Goal: Information Seeking & Learning: Learn about a topic

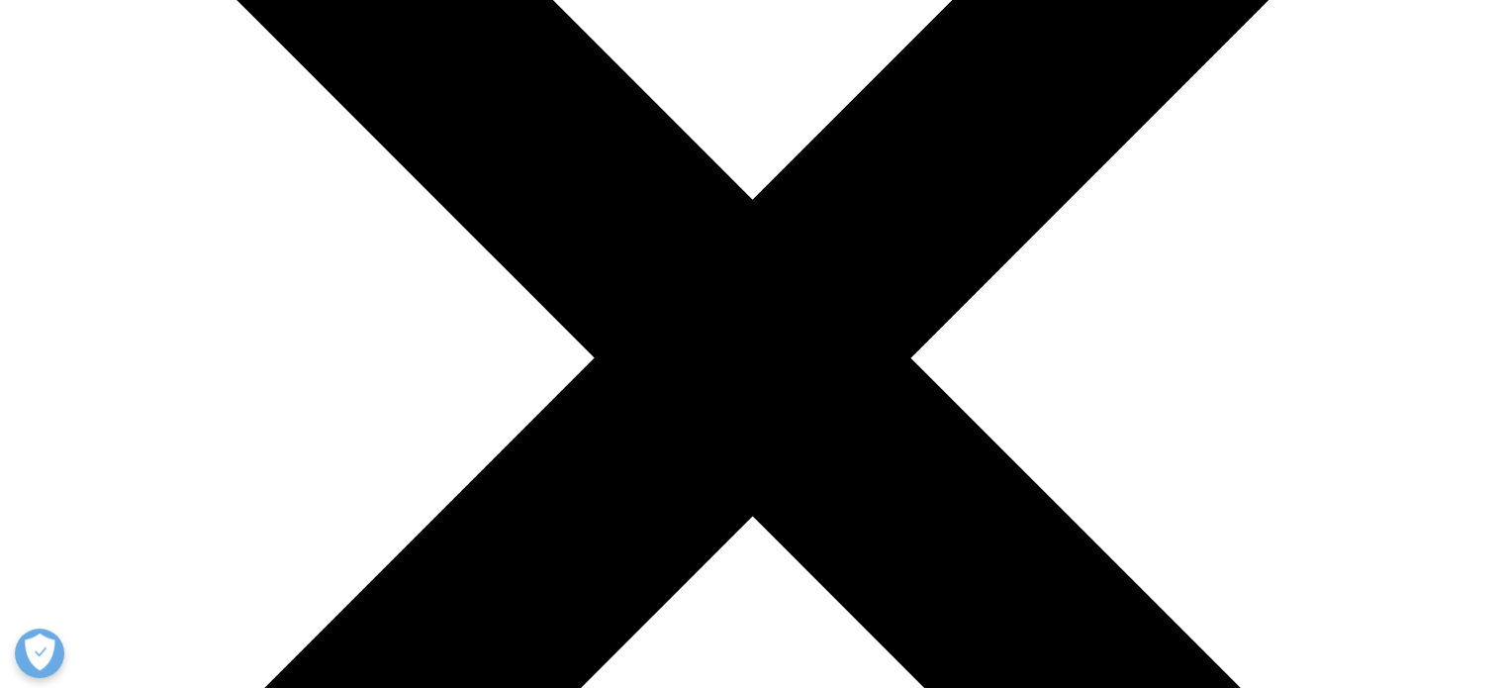
scroll to position [417, 0]
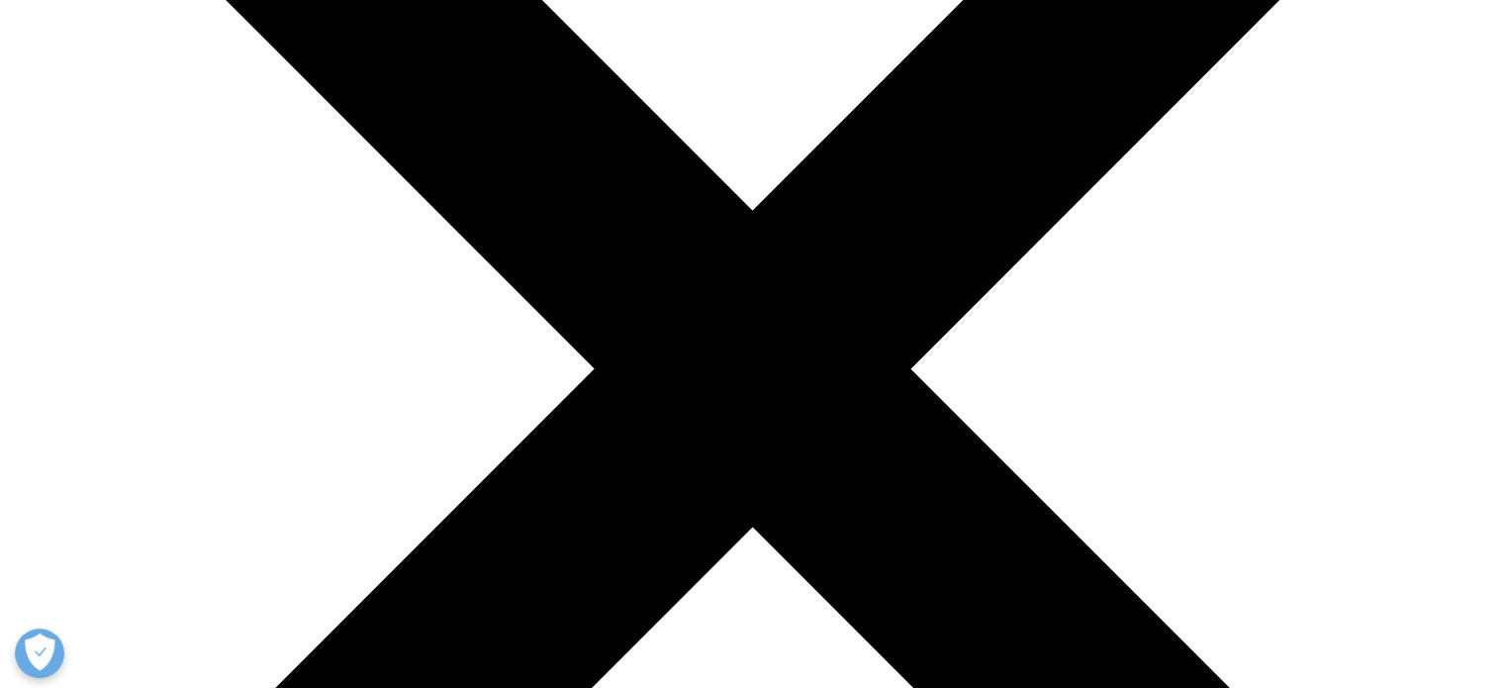
scroll to position [404, 0]
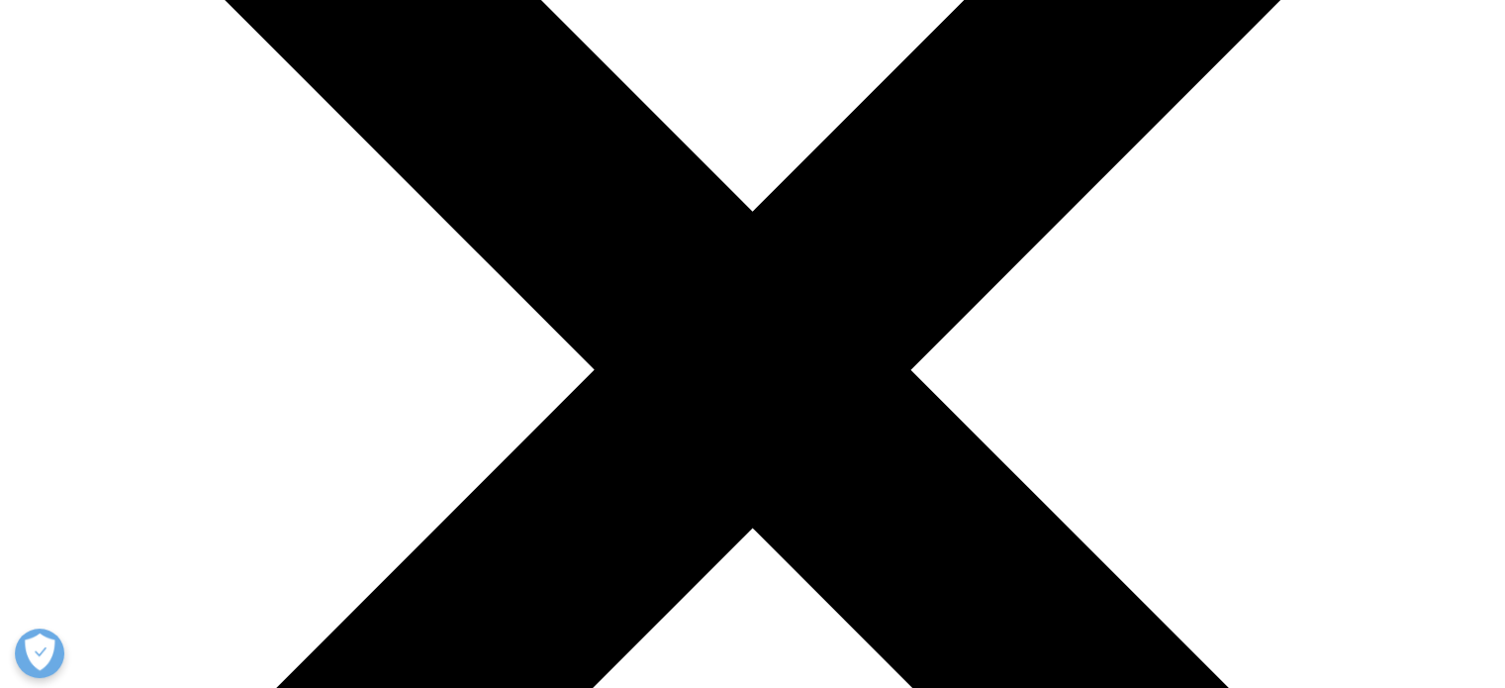
drag, startPoint x: 168, startPoint y: 166, endPoint x: 308, endPoint y: 161, distance: 139.6
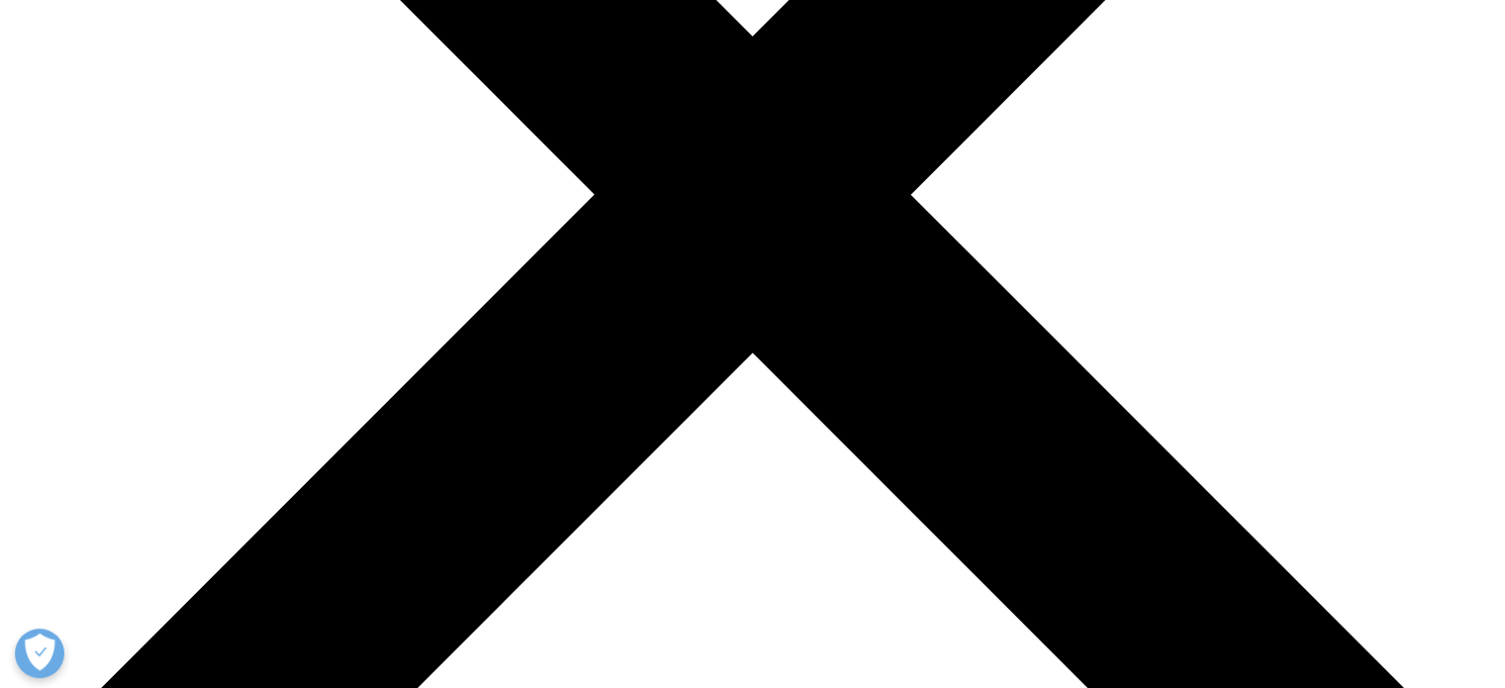
scroll to position [586, 0]
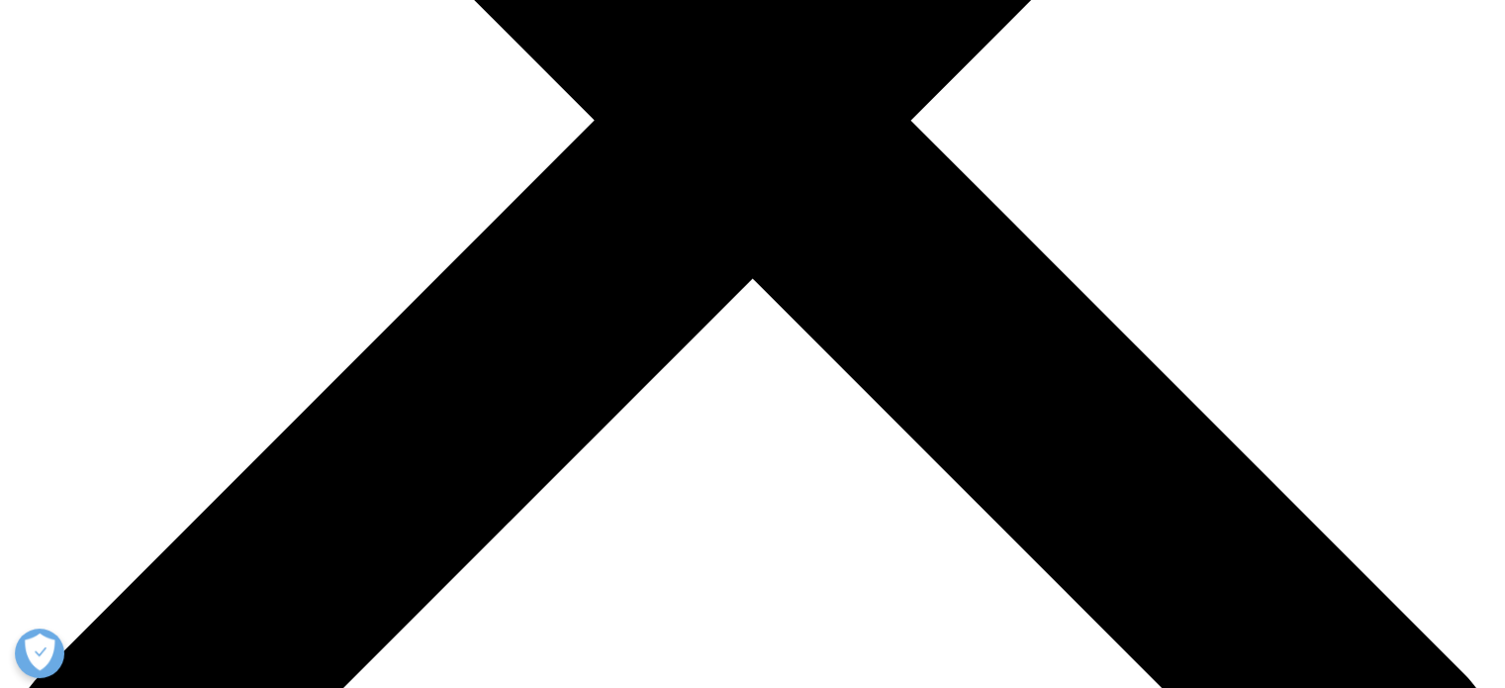
scroll to position [657, 0]
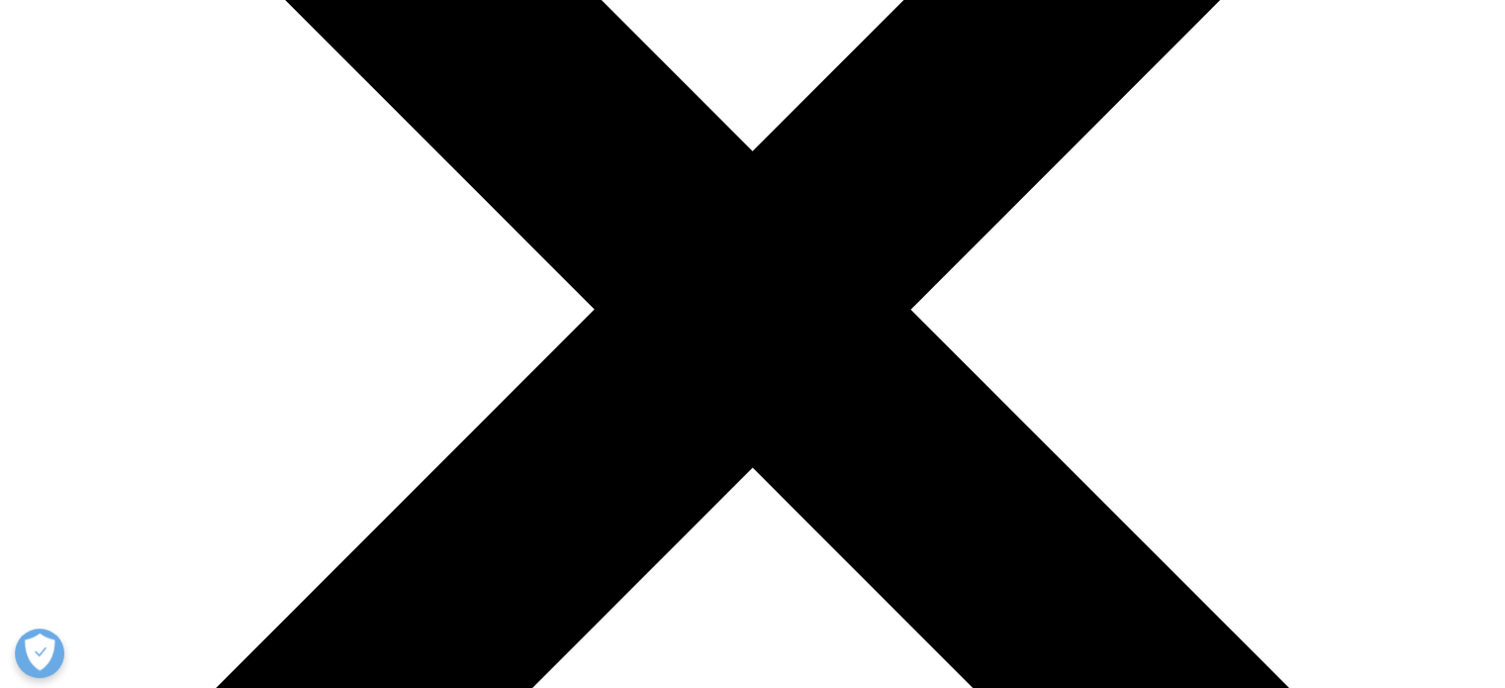
scroll to position [462, 0]
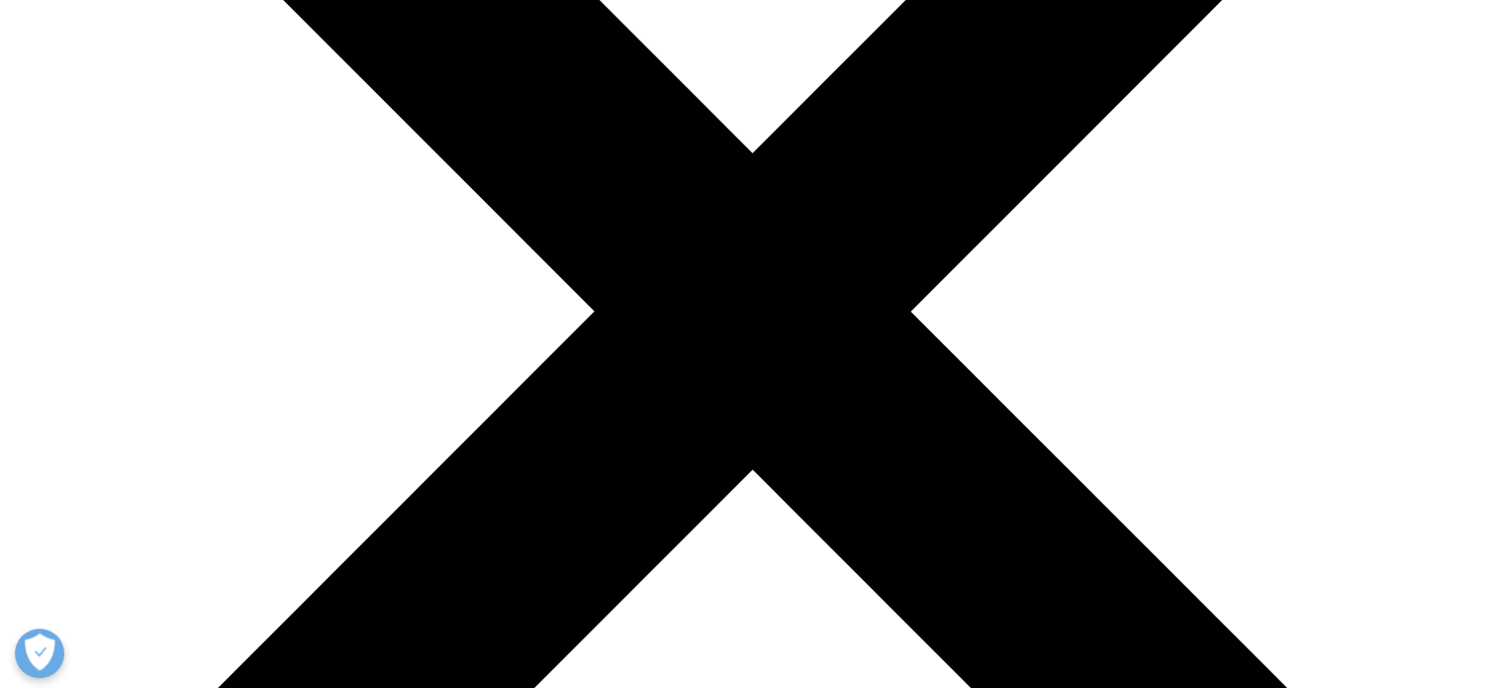
drag, startPoint x: 483, startPoint y: 217, endPoint x: 914, endPoint y: 246, distance: 432.5
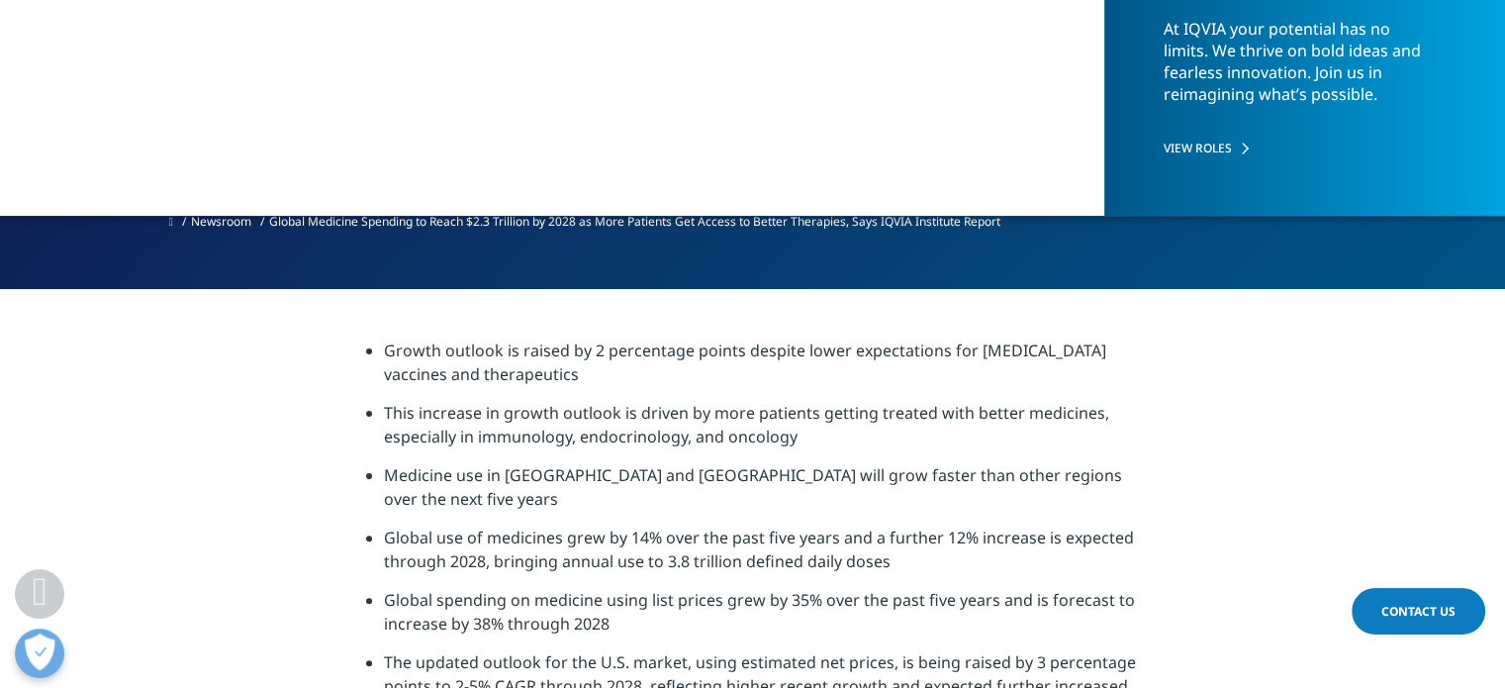
click at [578, 221] on span "Global Medicine Spending to Reach $2.3 Trillion by 2028 as More Patients Get Ac…" at bounding box center [634, 221] width 731 height 17
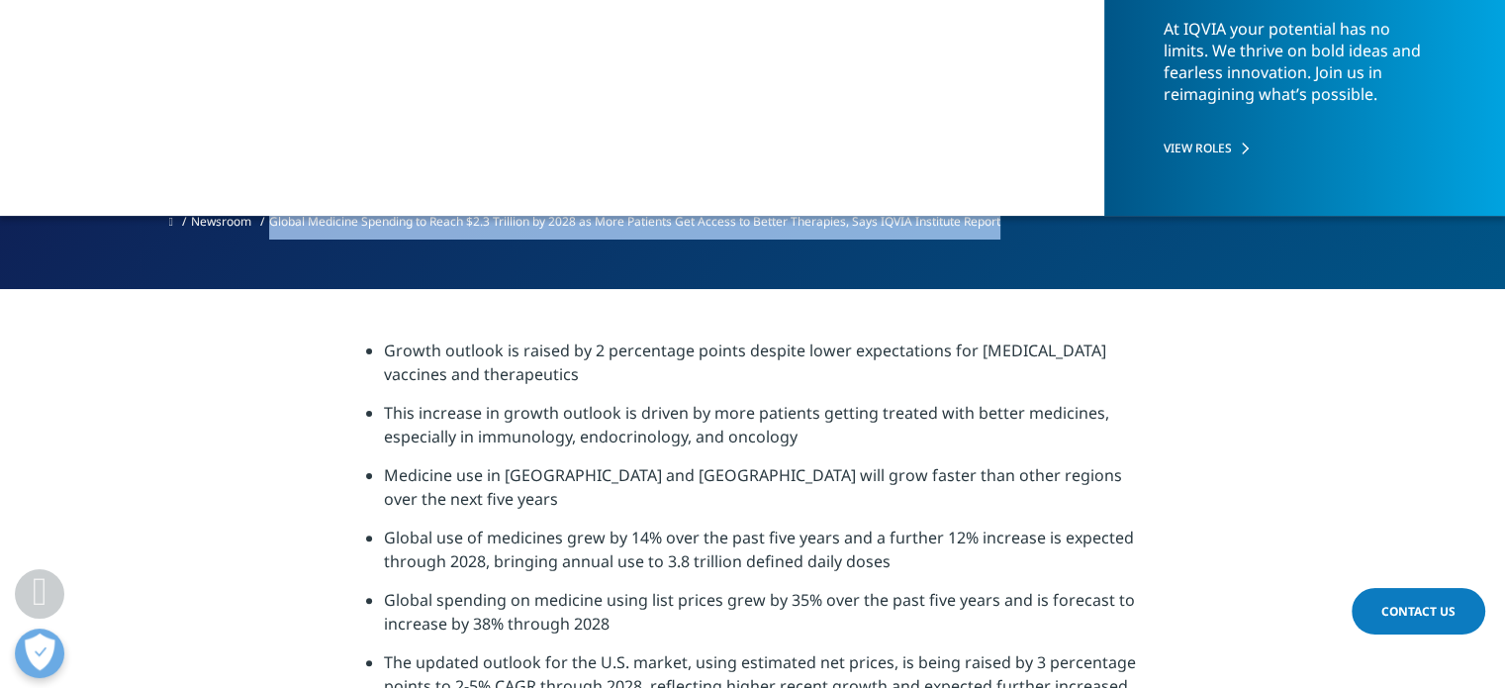
click at [578, 221] on span "Global Medicine Spending to Reach $2.3 Trillion by 2028 as More Patients Get Ac…" at bounding box center [634, 221] width 731 height 17
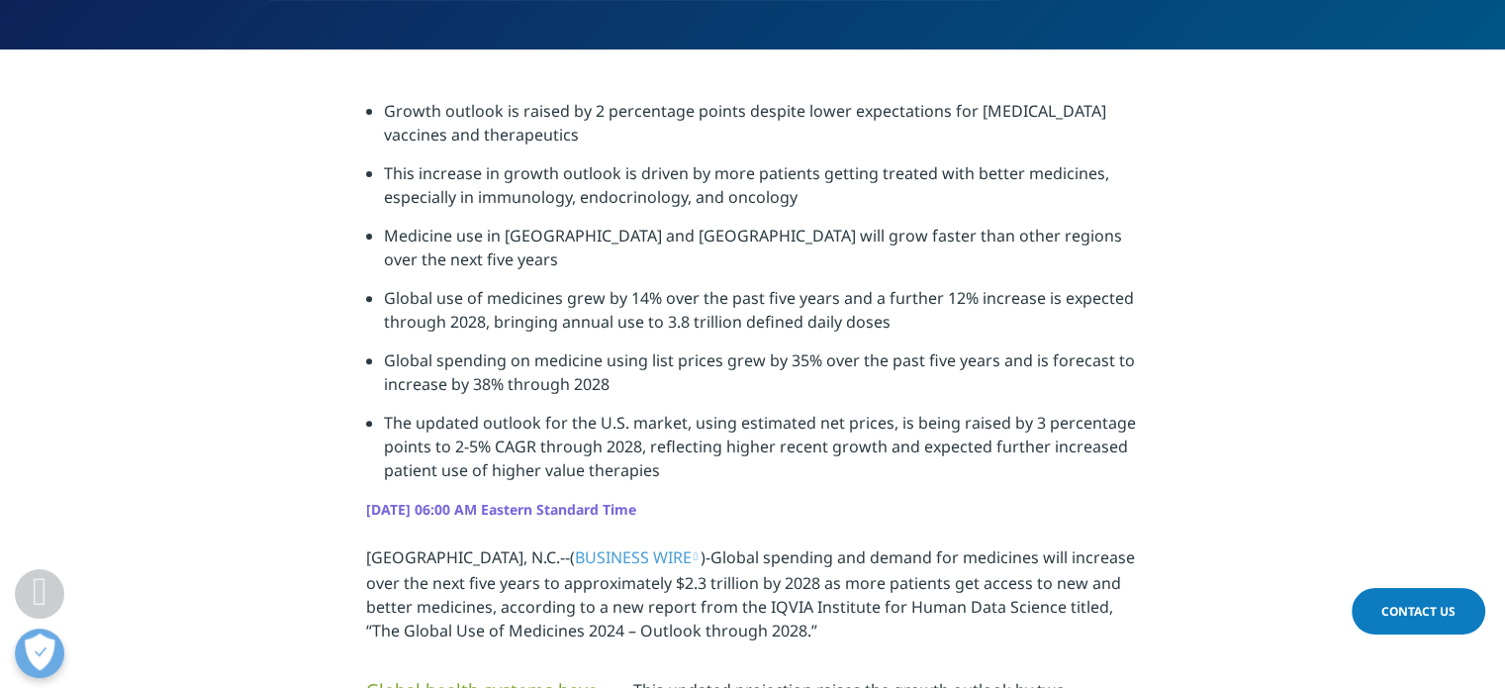
scroll to position [704, 0]
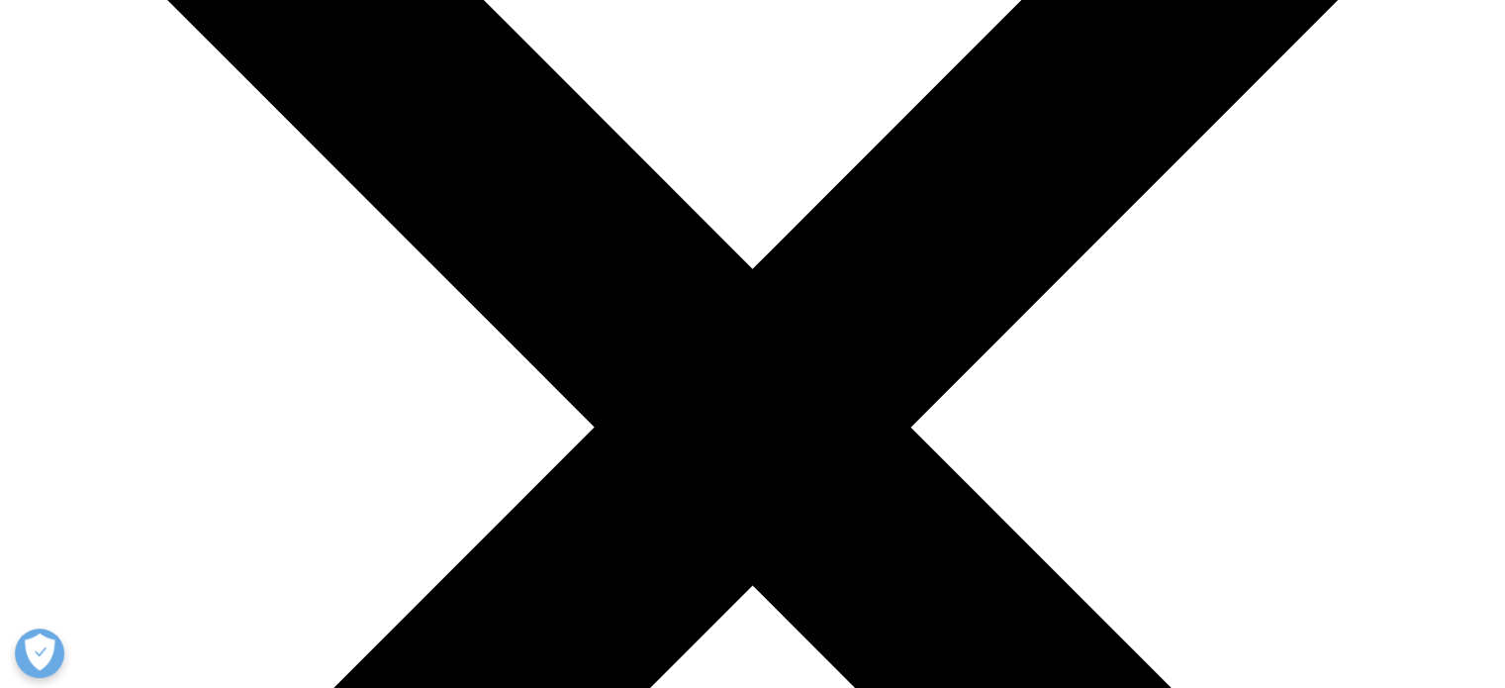
scroll to position [354, 0]
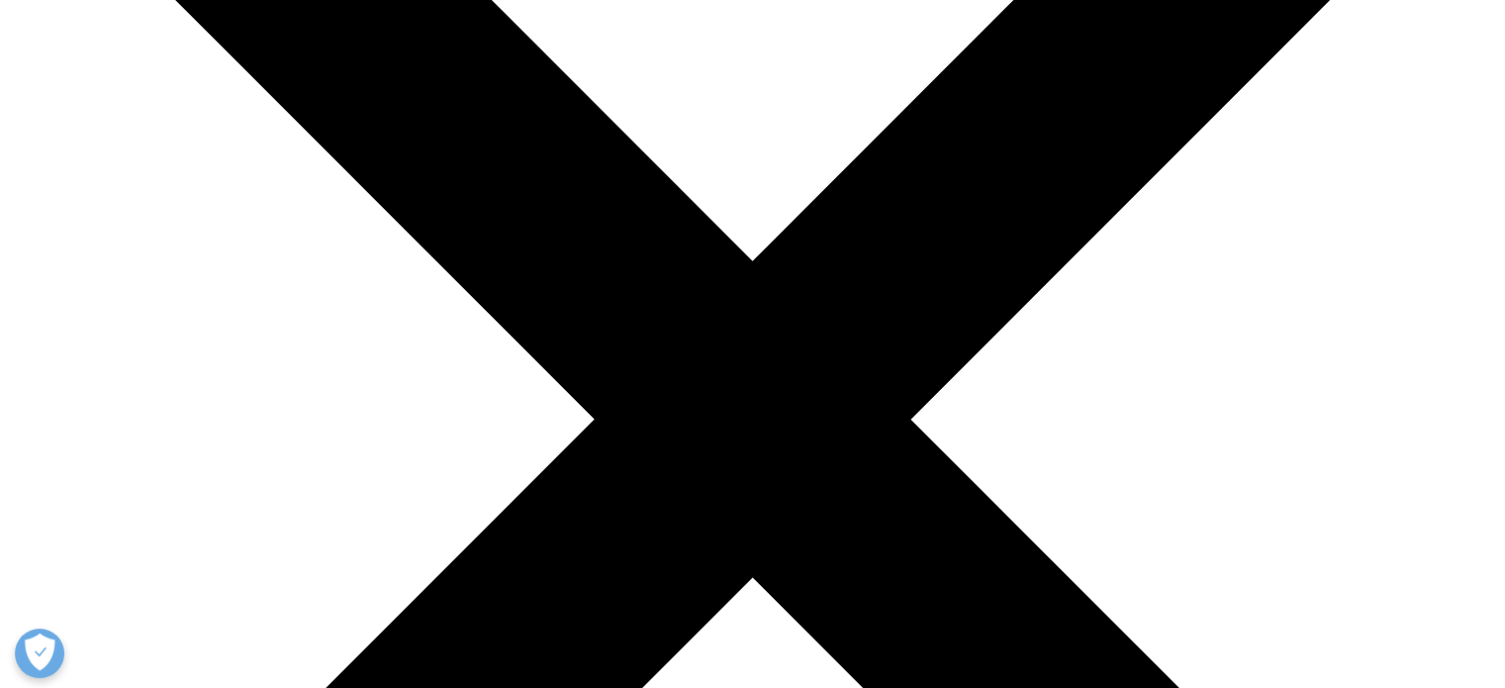
drag, startPoint x: 522, startPoint y: 378, endPoint x: 673, endPoint y: 380, distance: 151.4
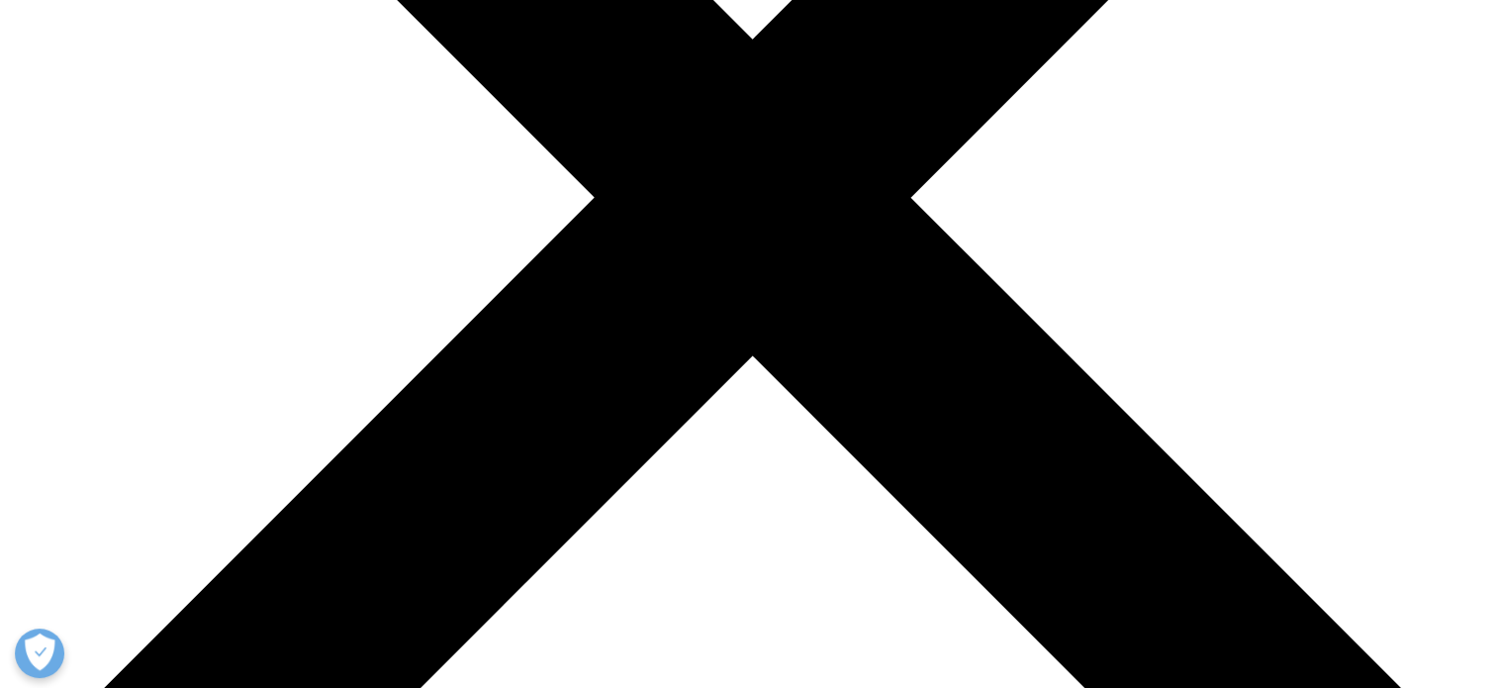
scroll to position [574, 0]
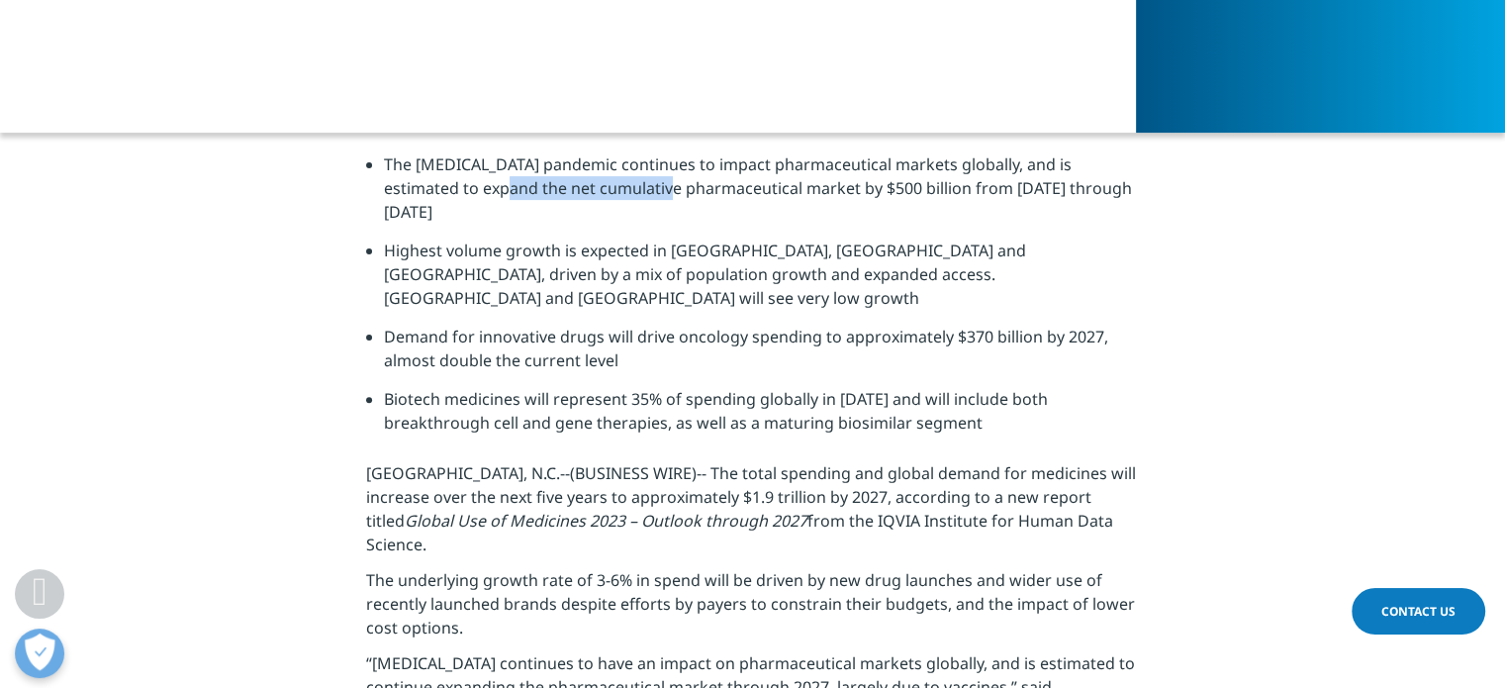
drag, startPoint x: 446, startPoint y: 192, endPoint x: 769, endPoint y: 181, distance: 322.8
click at [769, 181] on li "The COVID-19 pandemic continues to impact pharmaceutical markets globally, and …" at bounding box center [761, 195] width 755 height 86
drag, startPoint x: 862, startPoint y: 189, endPoint x: 946, endPoint y: 186, distance: 84.2
click at [946, 186] on li "The [MEDICAL_DATA] pandemic continues to impact pharmaceutical markets globally…" at bounding box center [761, 195] width 755 height 86
drag, startPoint x: 455, startPoint y: 236, endPoint x: 659, endPoint y: 221, distance: 204.4
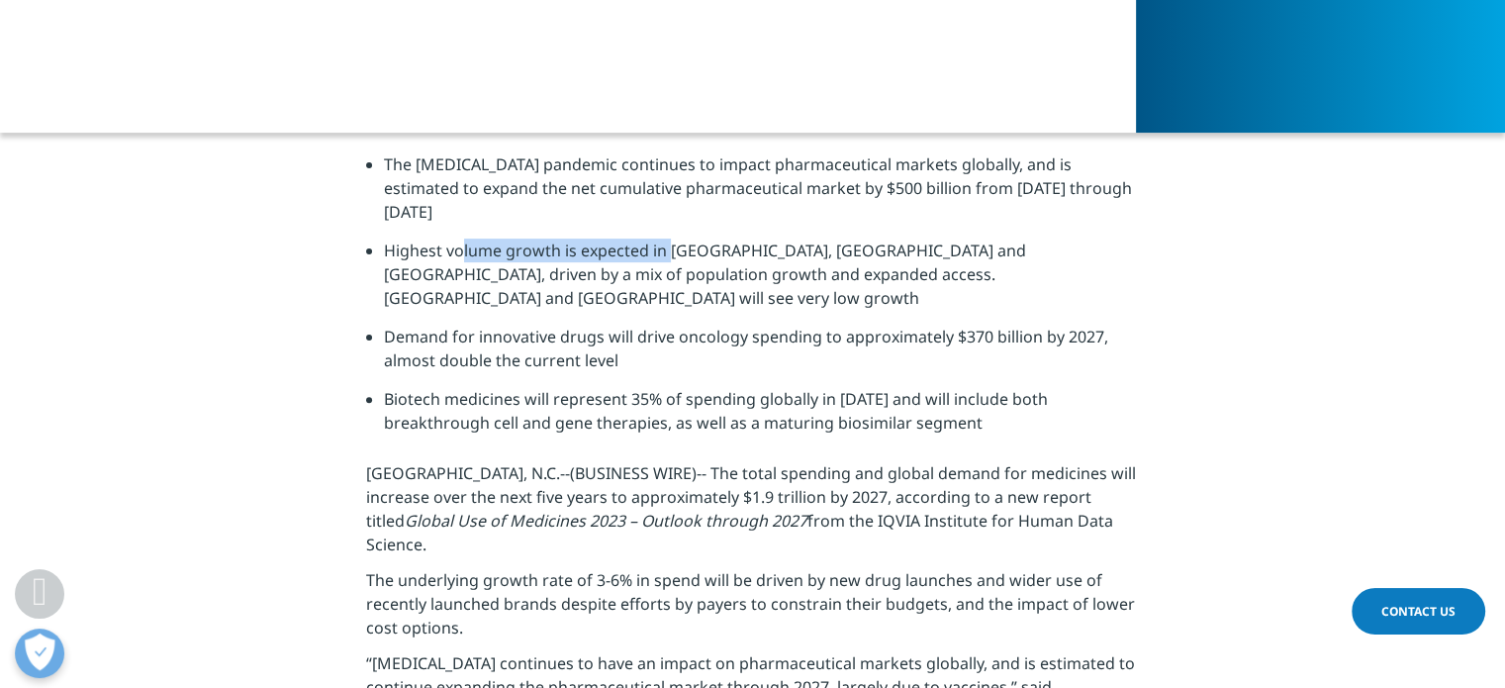
click at [659, 238] on li "Highest volume growth is expected in [GEOGRAPHIC_DATA], [GEOGRAPHIC_DATA] and […" at bounding box center [761, 281] width 755 height 86
drag, startPoint x: 399, startPoint y: 283, endPoint x: 847, endPoint y: 301, distance: 448.6
click at [847, 325] on li "Demand for innovative drugs will drive oncology spending to approximately $370 …" at bounding box center [761, 356] width 755 height 62
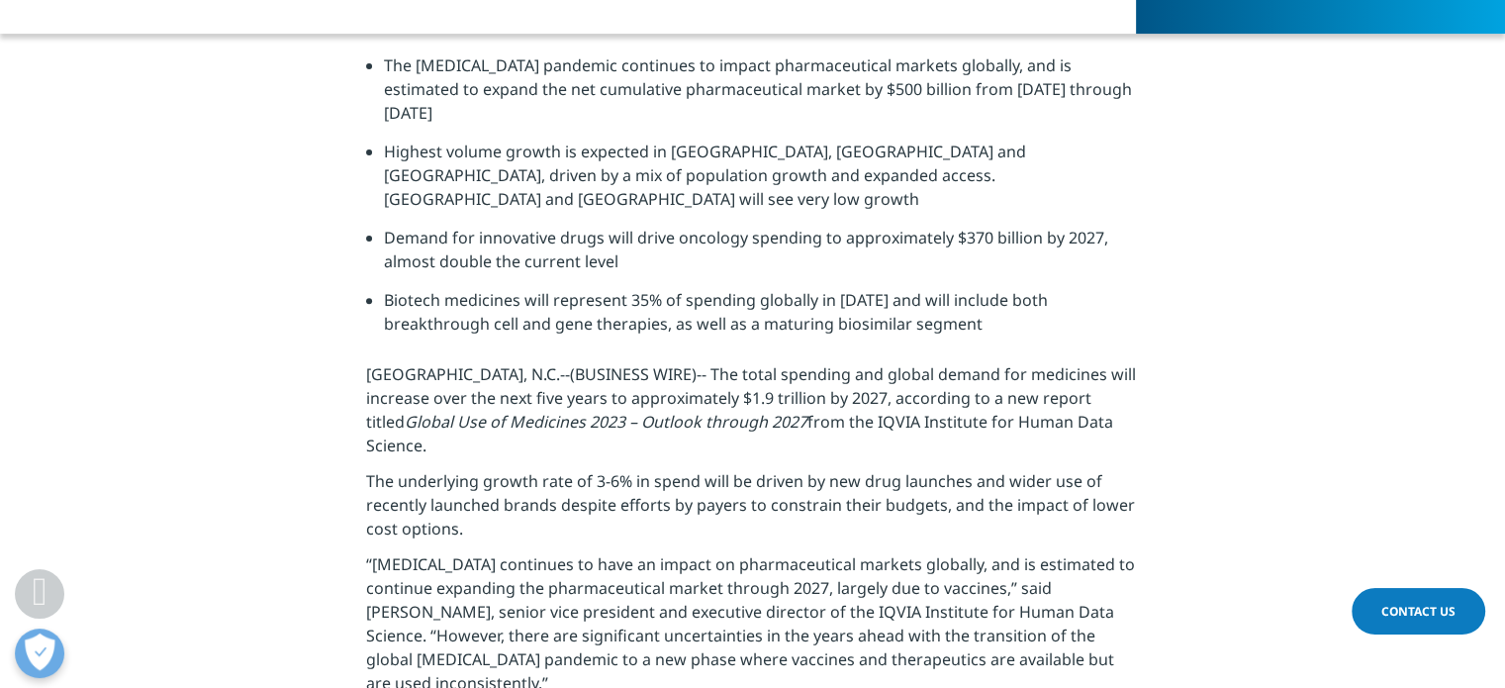
scroll to position [677, 0]
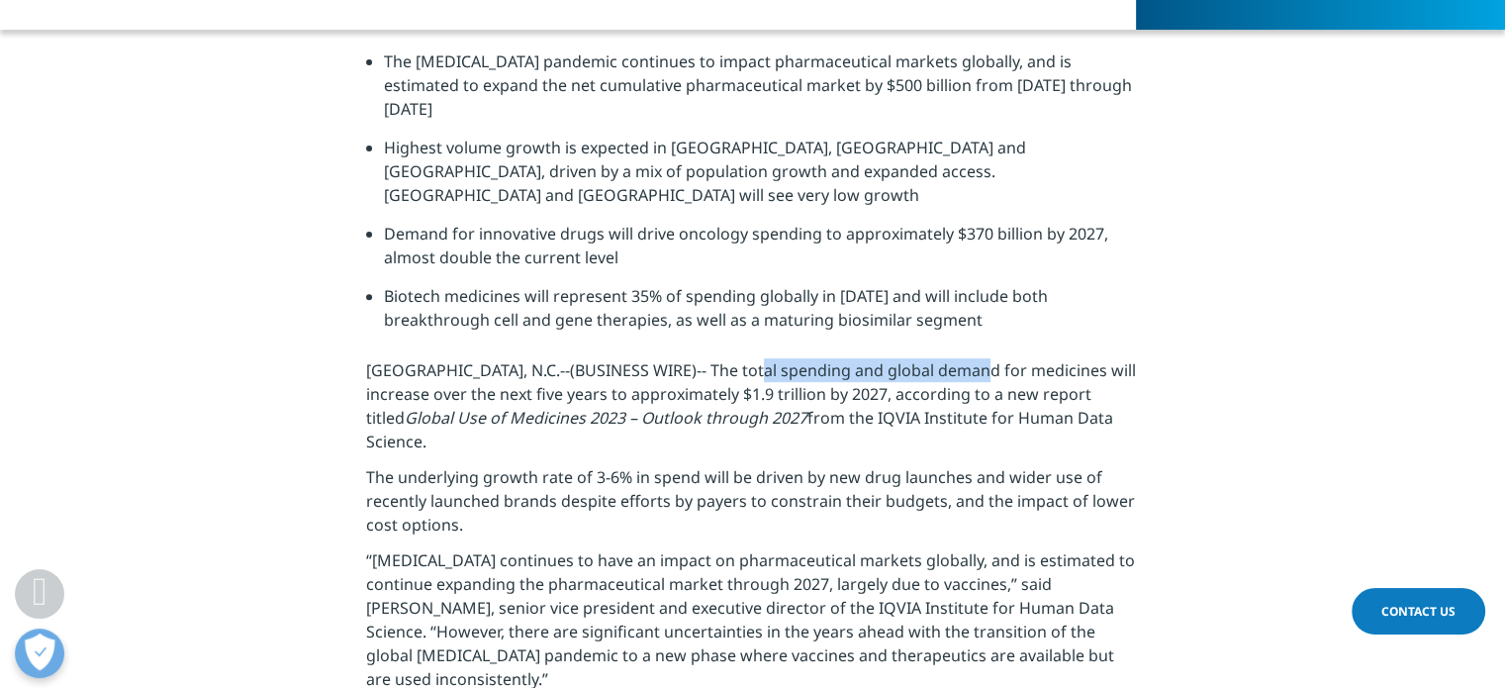
drag, startPoint x: 768, startPoint y: 323, endPoint x: 977, endPoint y: 332, distance: 209.0
click at [977, 358] on p "RESEARCH TRIANGLE PARK, N.C.--(BUSINESS WIRE)-- The total spending and global d…" at bounding box center [752, 411] width 773 height 107
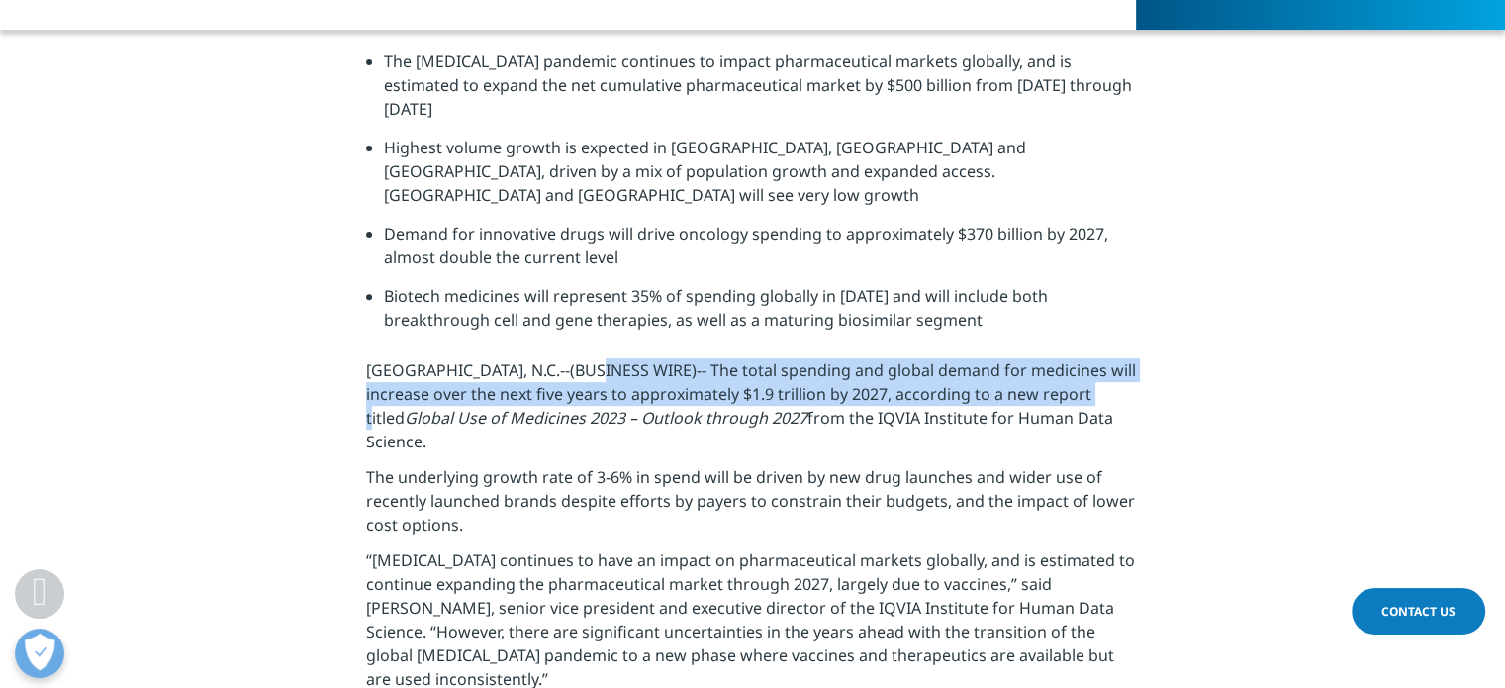
drag, startPoint x: 420, startPoint y: 368, endPoint x: 619, endPoint y: 334, distance: 202.9
click at [619, 358] on p "RESEARCH TRIANGLE PARK, N.C.--(BUSINESS WIRE)-- The total spending and global d…" at bounding box center [752, 411] width 773 height 107
click at [715, 358] on p "RESEARCH TRIANGLE PARK, N.C.--(BUSINESS WIRE)-- The total spending and global d…" at bounding box center [752, 411] width 773 height 107
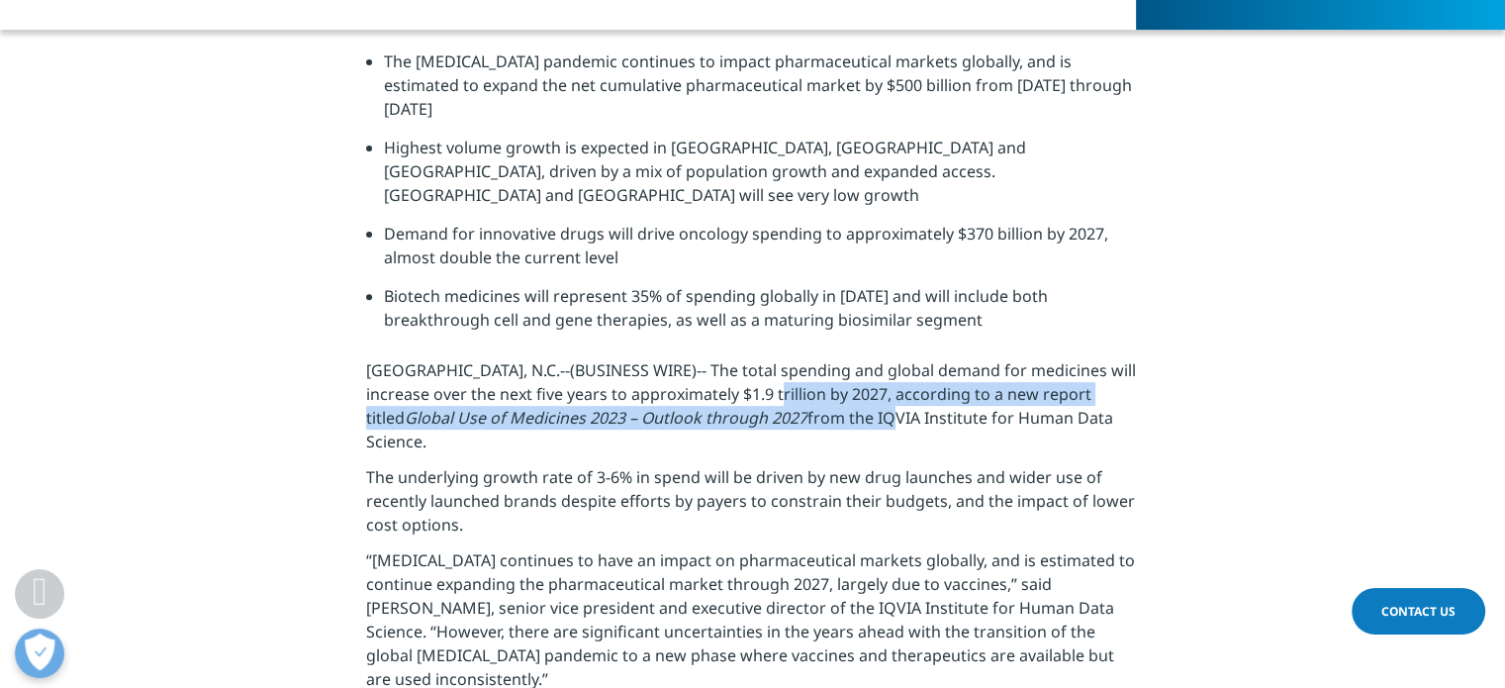
drag, startPoint x: 851, startPoint y: 343, endPoint x: 975, endPoint y: 360, distance: 124.8
click at [975, 360] on p "RESEARCH TRIANGLE PARK, N.C.--(BUSINESS WIRE)-- The total spending and global d…" at bounding box center [752, 411] width 773 height 107
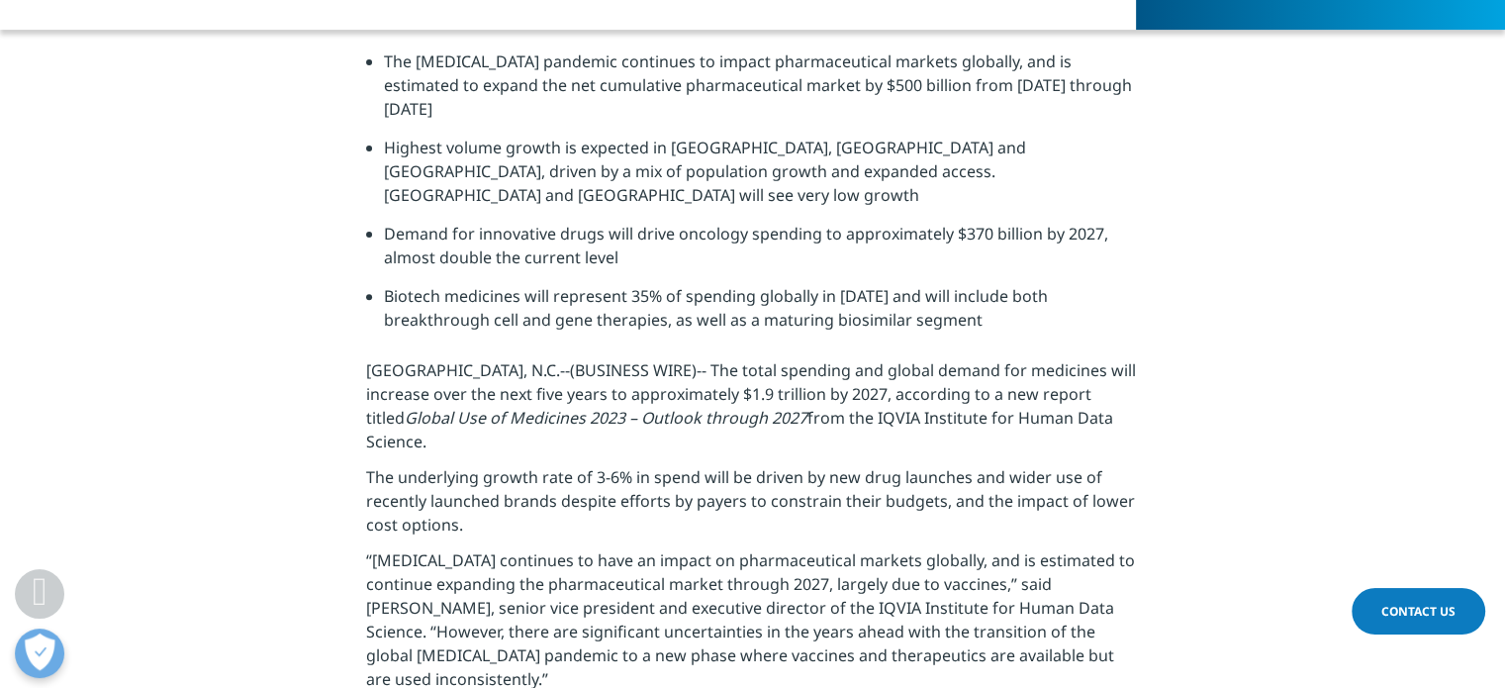
click at [582, 407] on p "RESEARCH TRIANGLE PARK, N.C.--(BUSINESS WIRE)-- The total spending and global d…" at bounding box center [752, 411] width 773 height 107
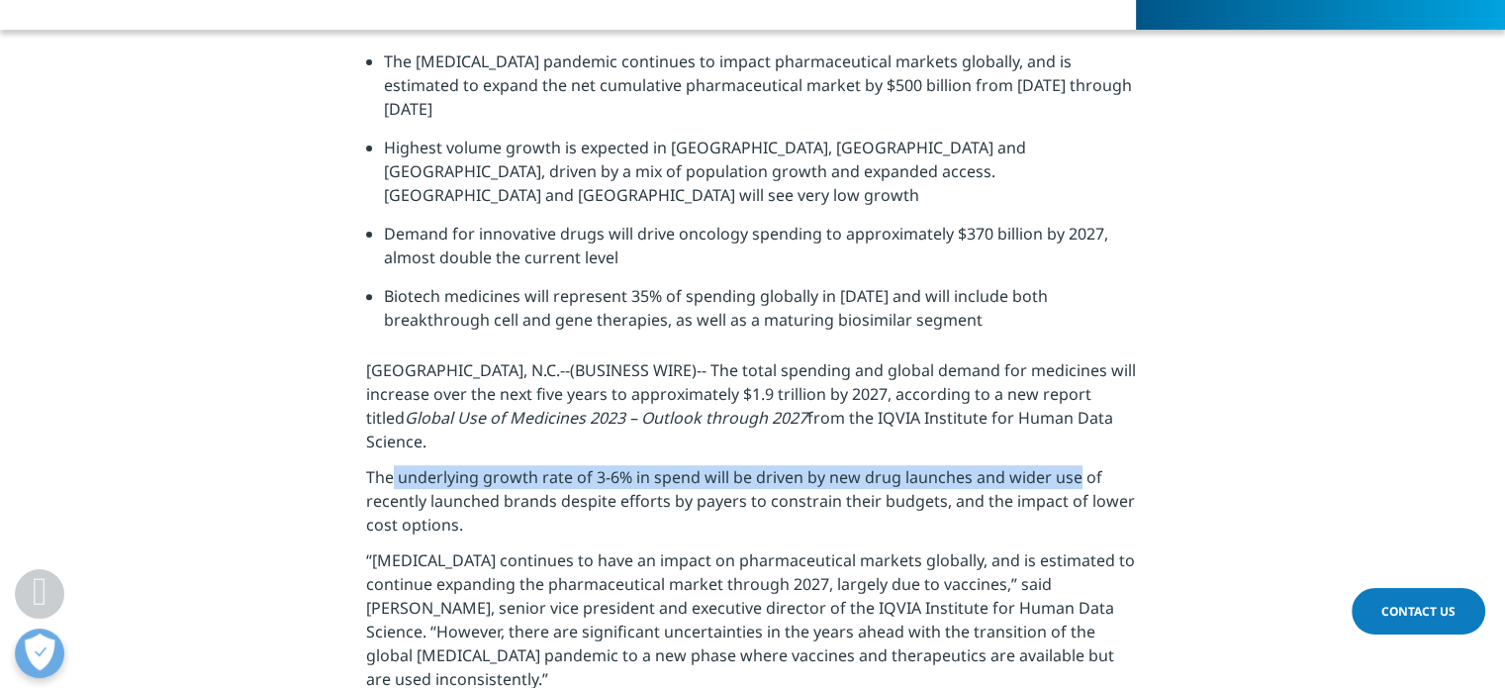
drag, startPoint x: 382, startPoint y: 429, endPoint x: 1069, endPoint y: 429, distance: 686.8
click at [1069, 465] on p "The underlying growth rate of 3-6% in spend will be driven by new drug launches…" at bounding box center [752, 506] width 773 height 83
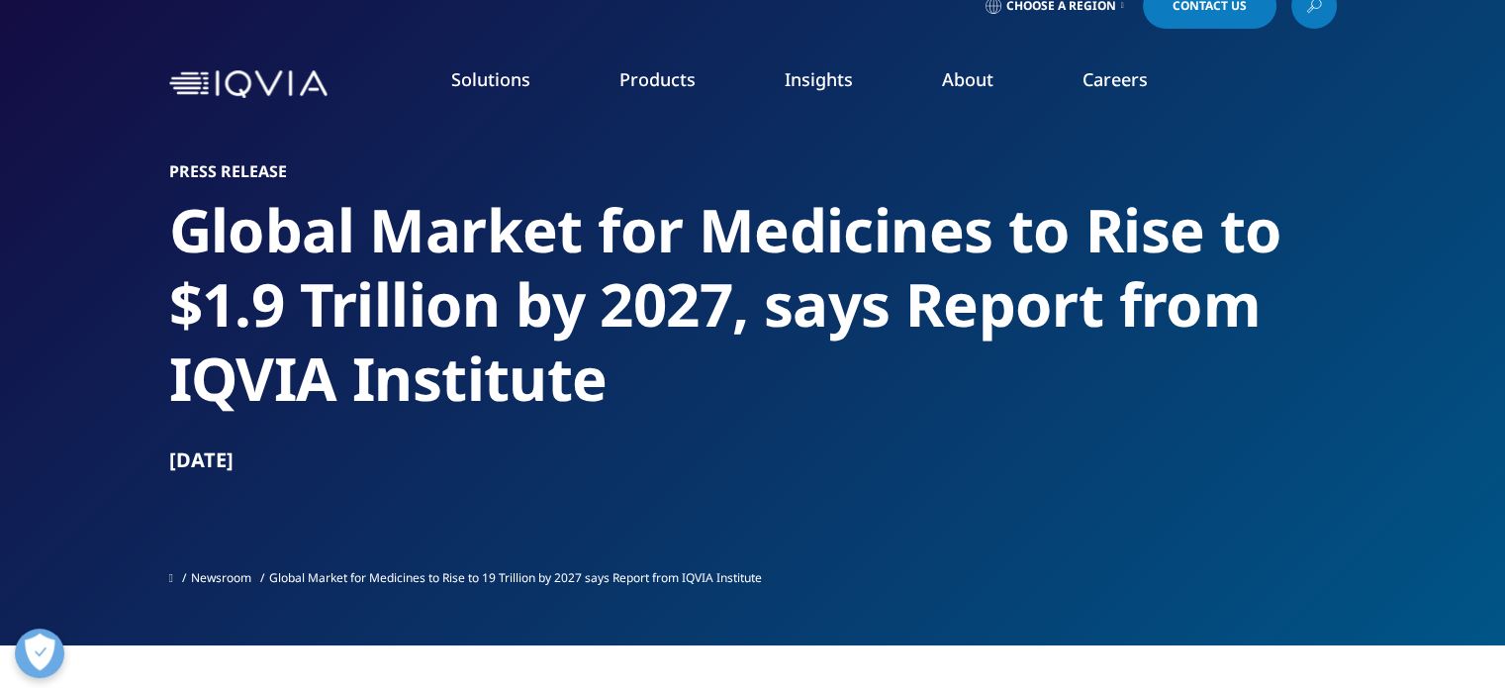
scroll to position [0, 0]
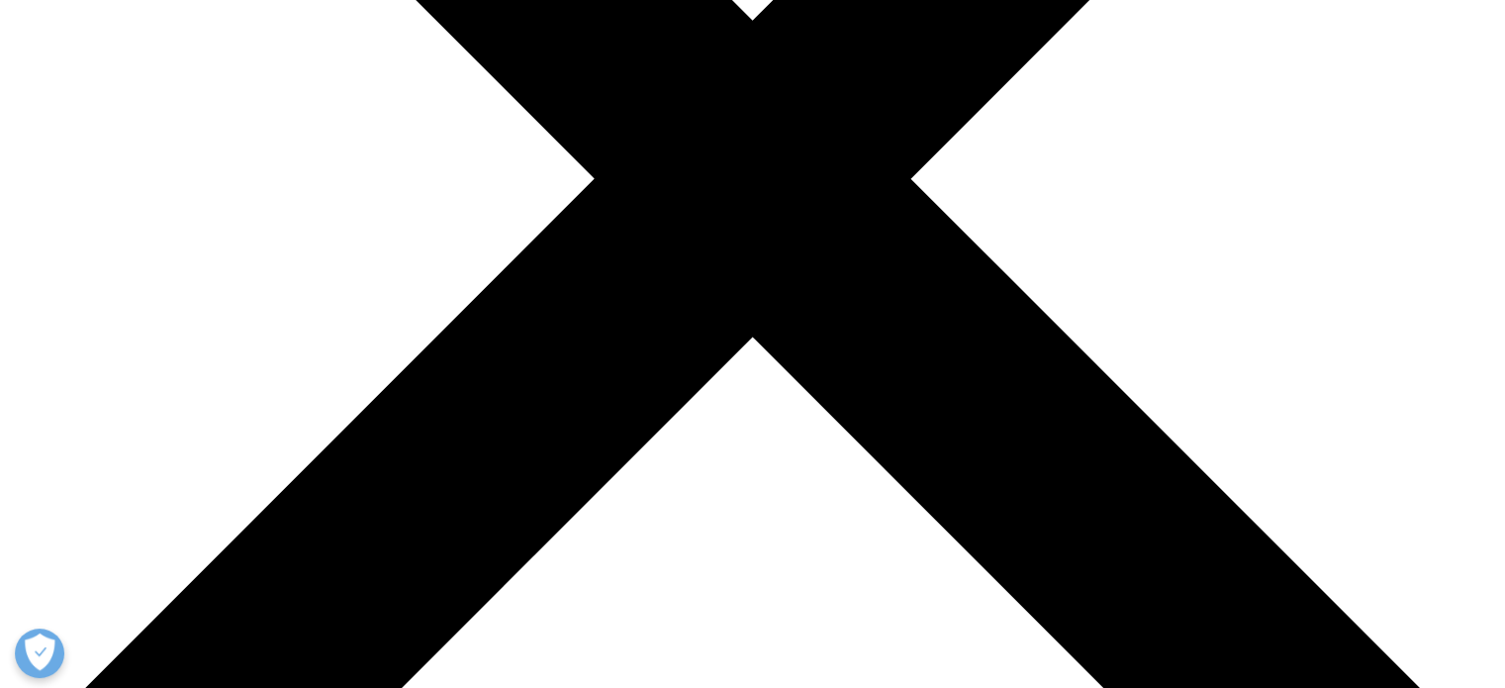
drag, startPoint x: 1185, startPoint y: 297, endPoint x: 1318, endPoint y: 293, distance: 133.7
drag, startPoint x: 824, startPoint y: 310, endPoint x: 1085, endPoint y: 313, distance: 260.3
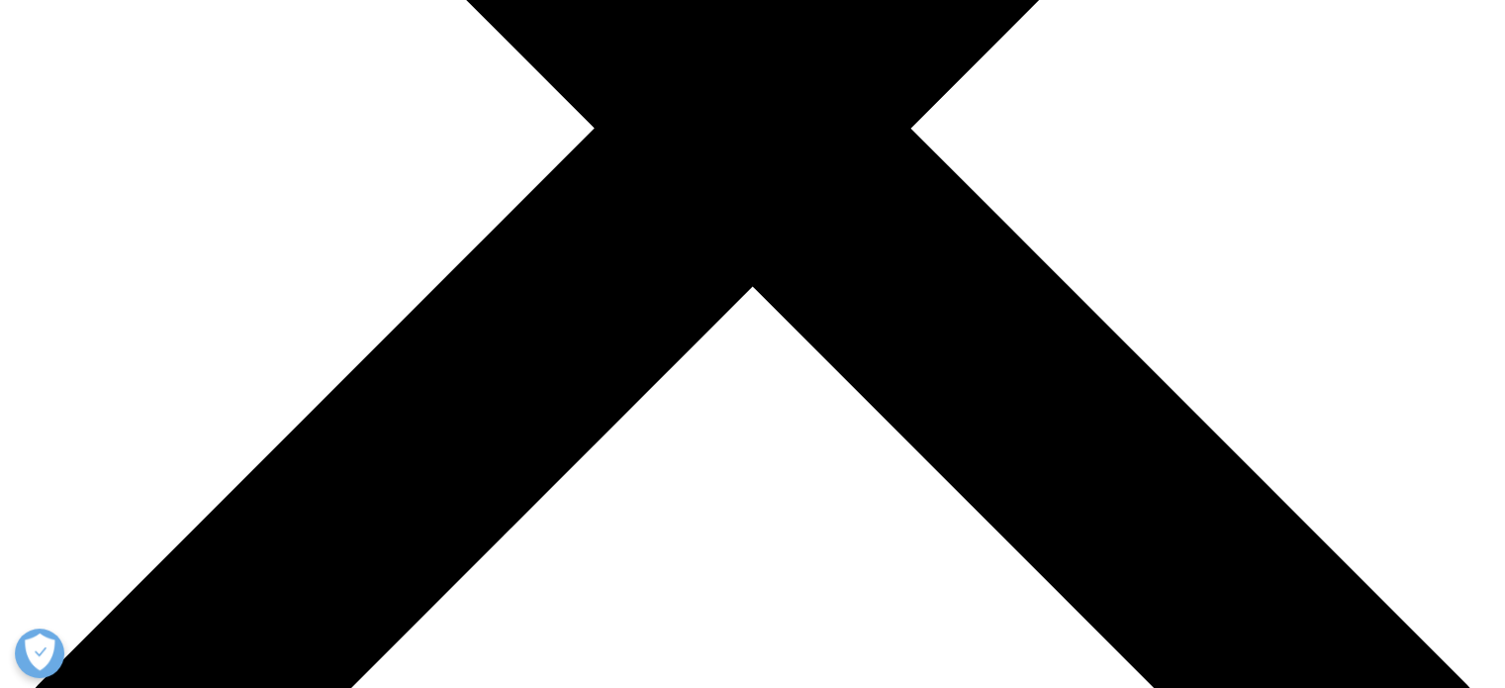
scroll to position [647, 0]
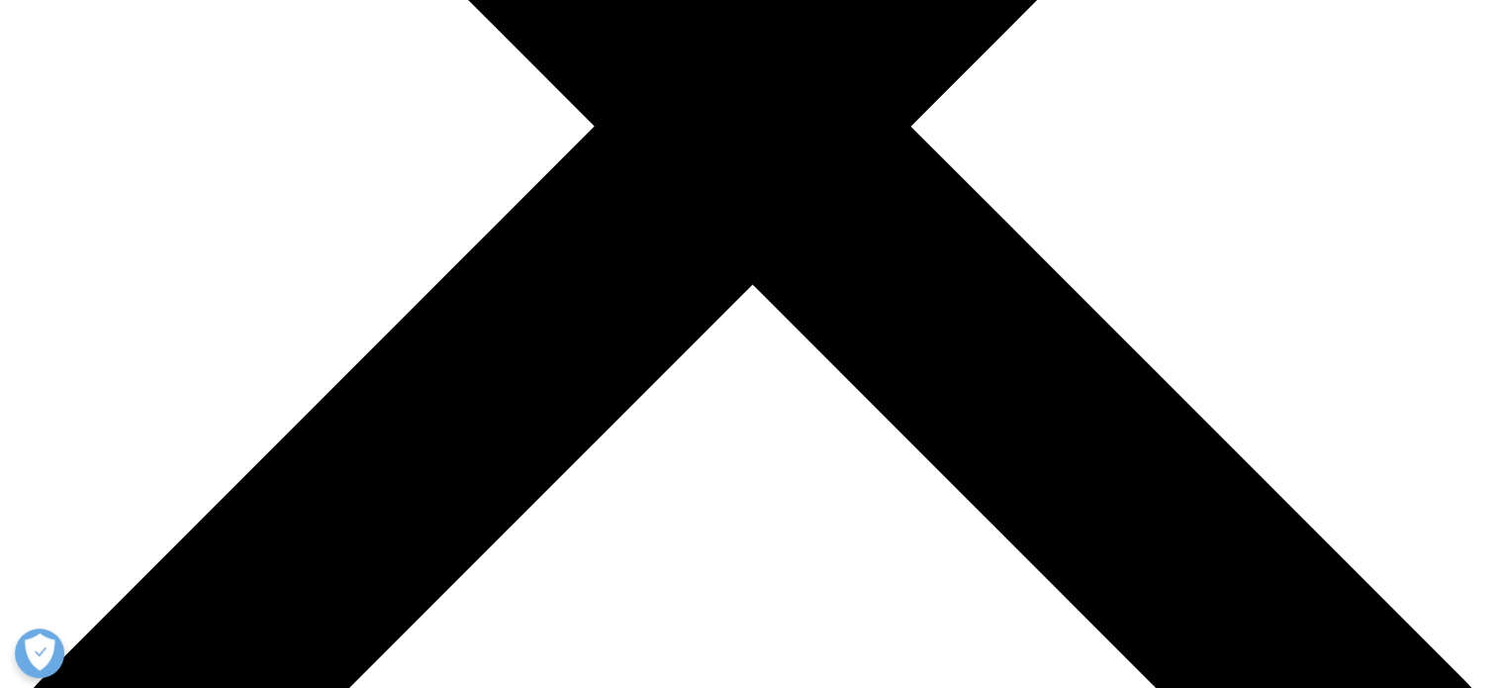
type input "a"
type input "Aneesh"
type input "Bhagat"
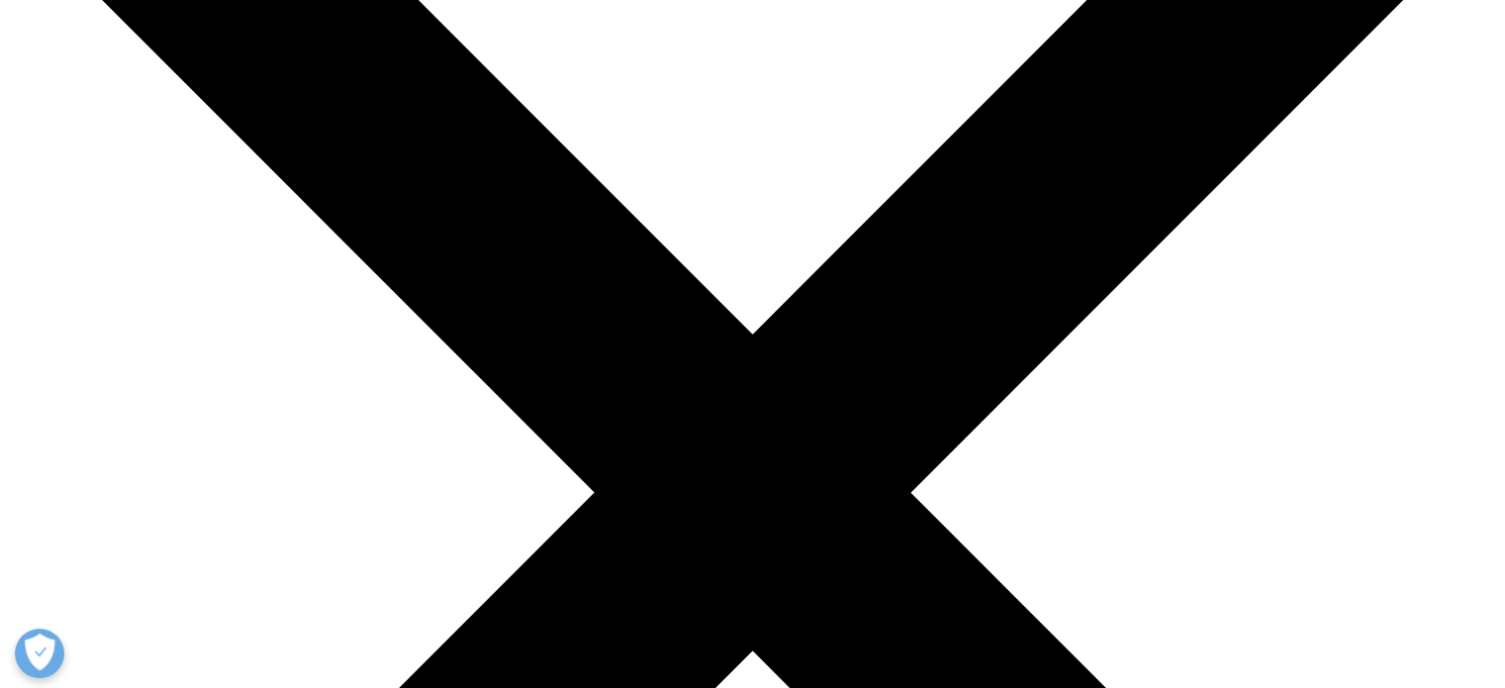
scroll to position [0, 0]
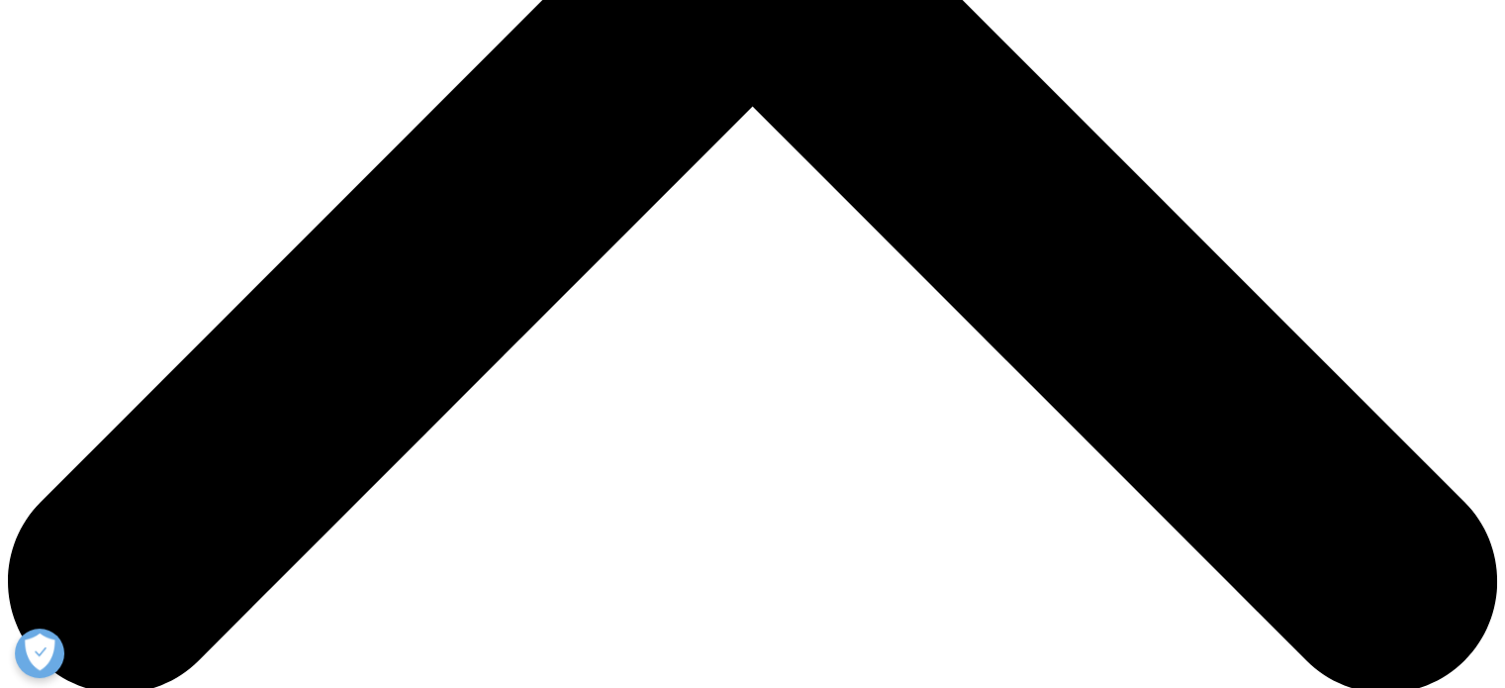
scroll to position [829, 0]
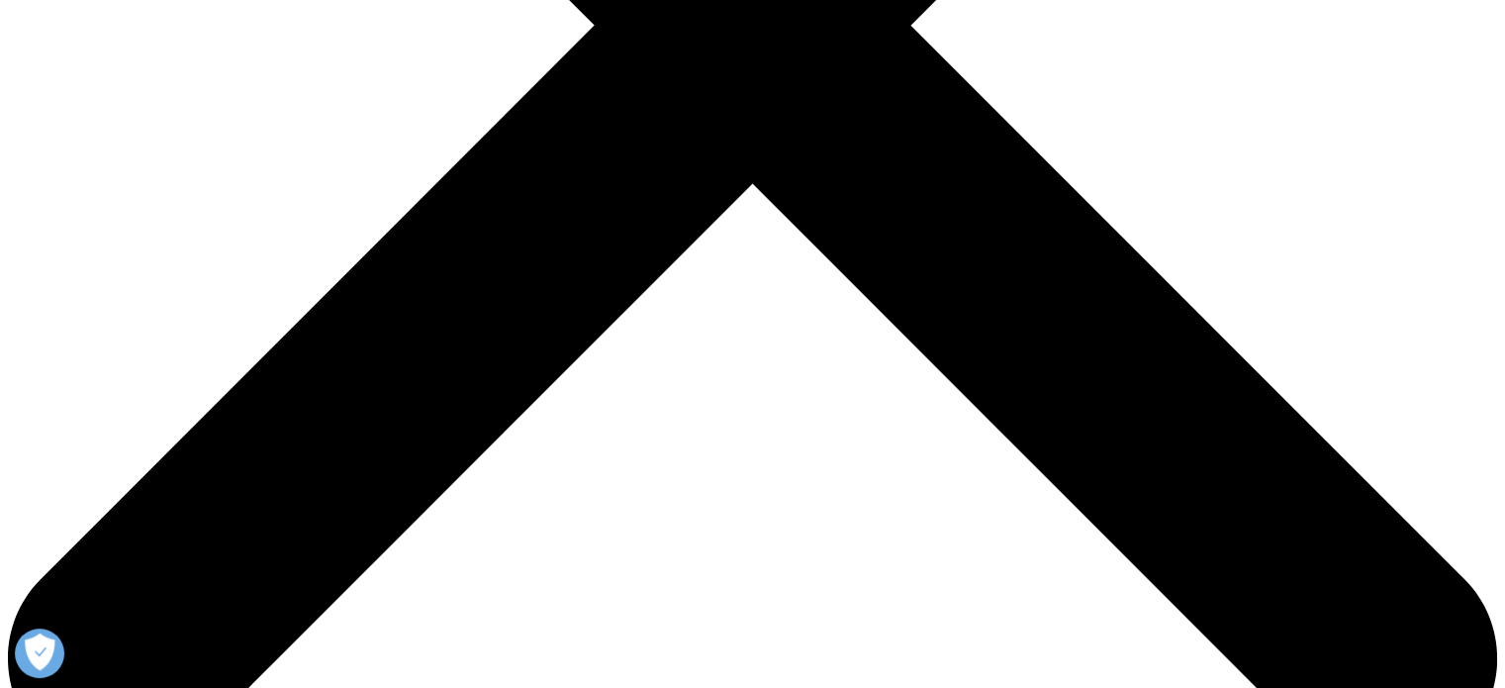
scroll to position [748, 0]
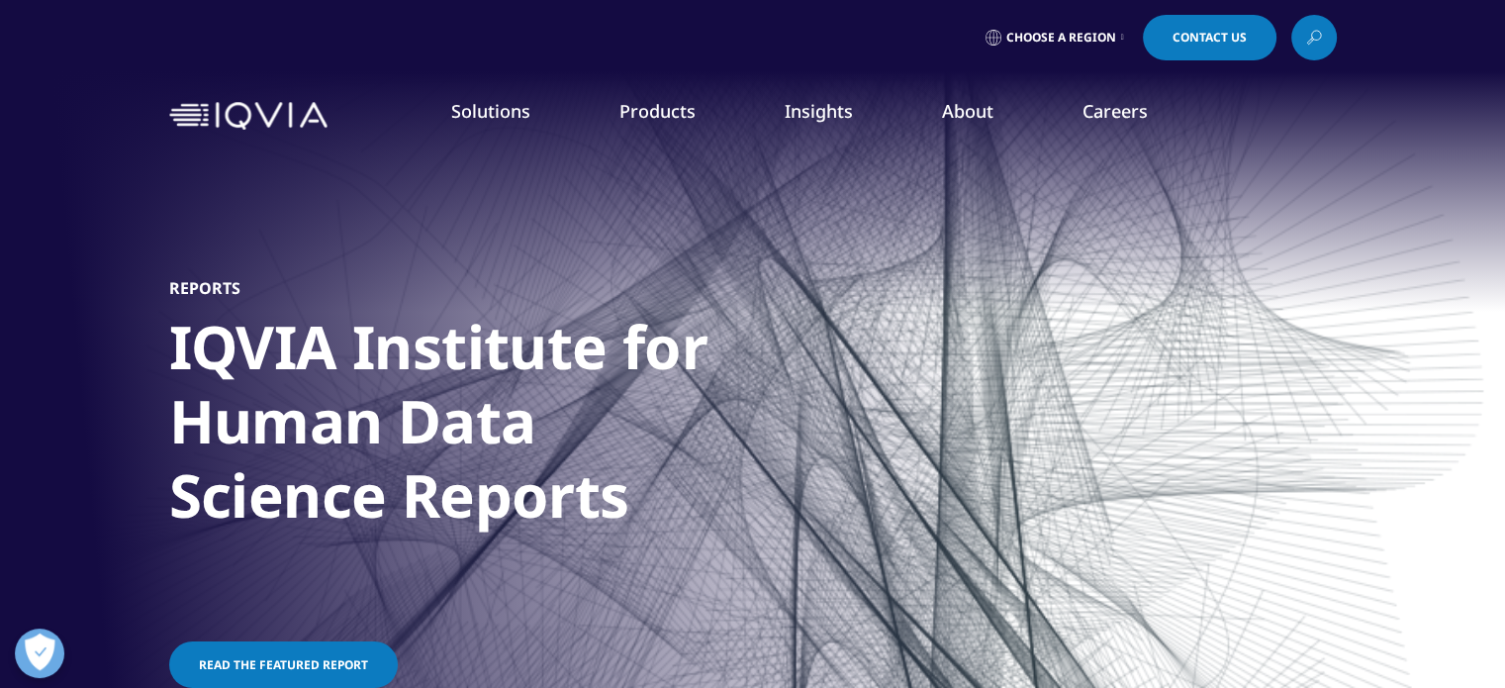
click at [765, 462] on link "READ MORE" at bounding box center [798, 466] width 226 height 17
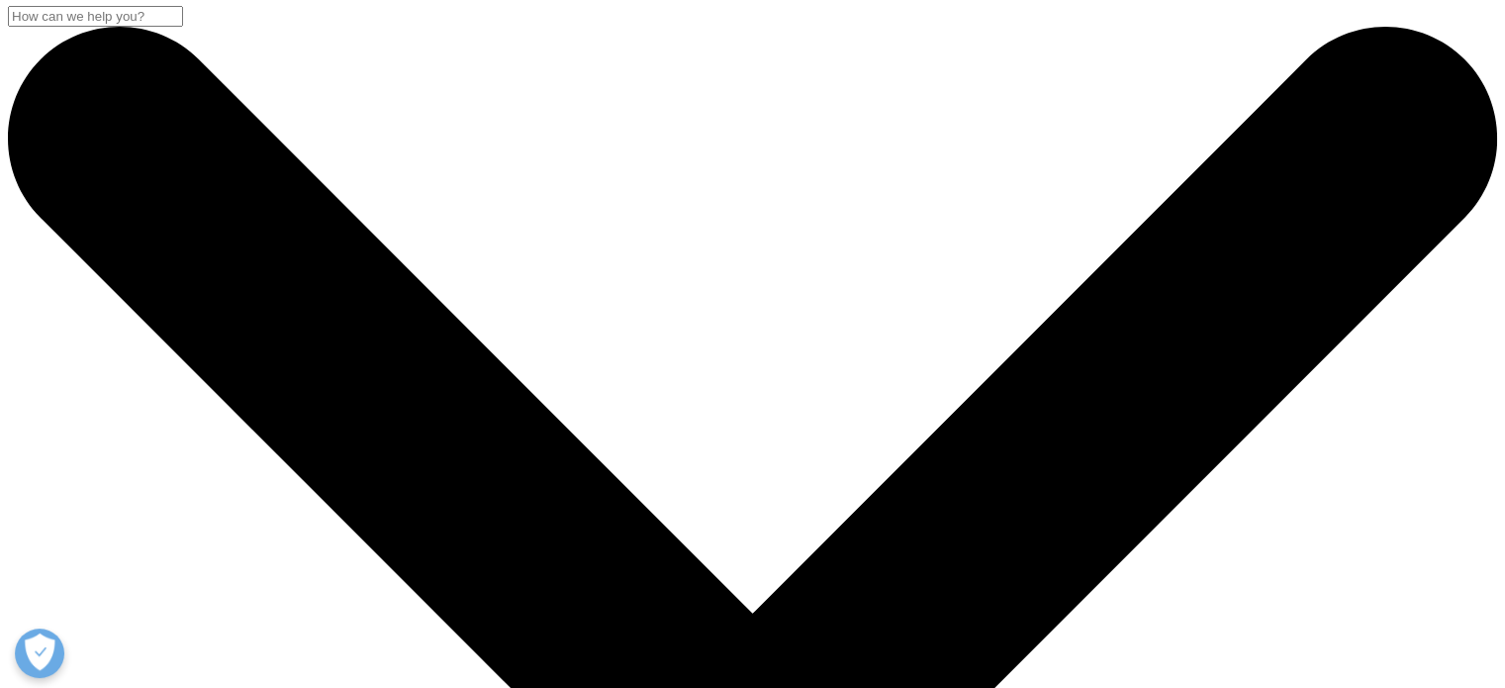
scroll to position [3, 0]
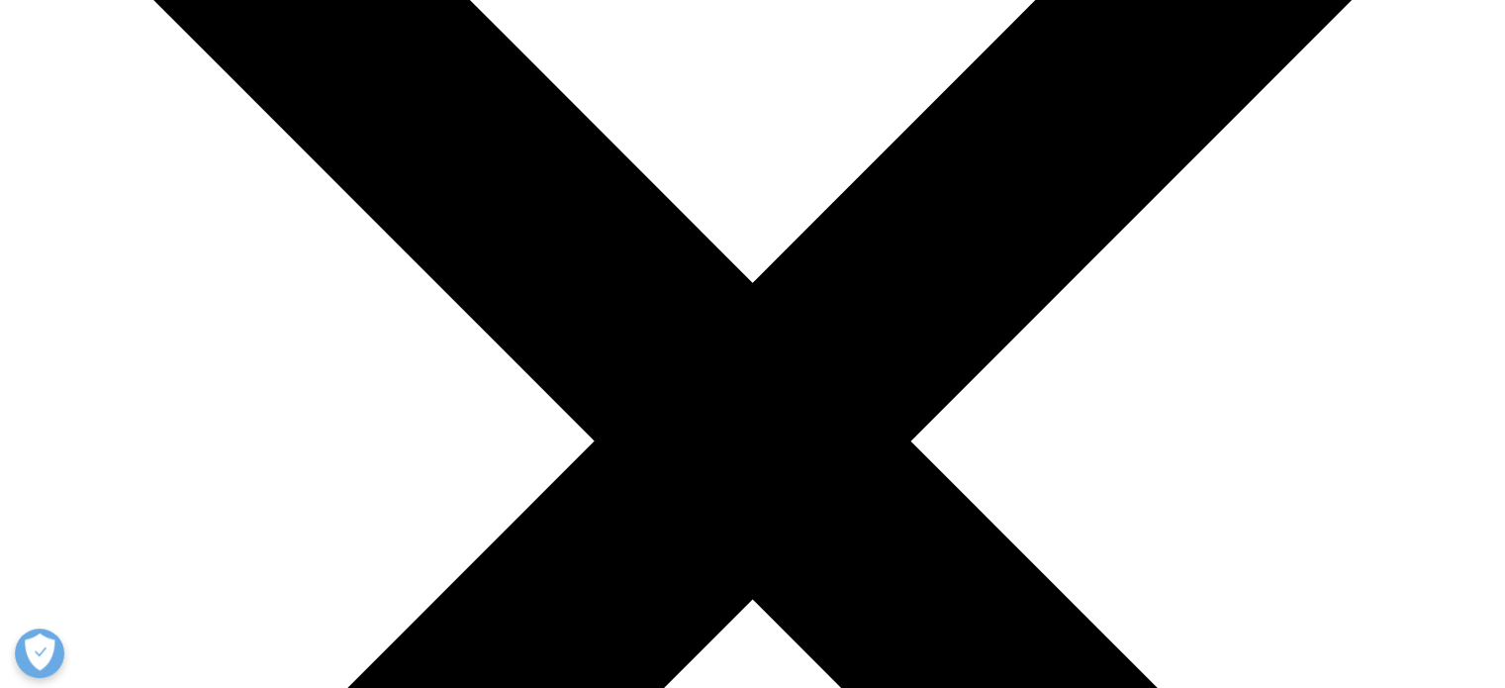
scroll to position [335, 0]
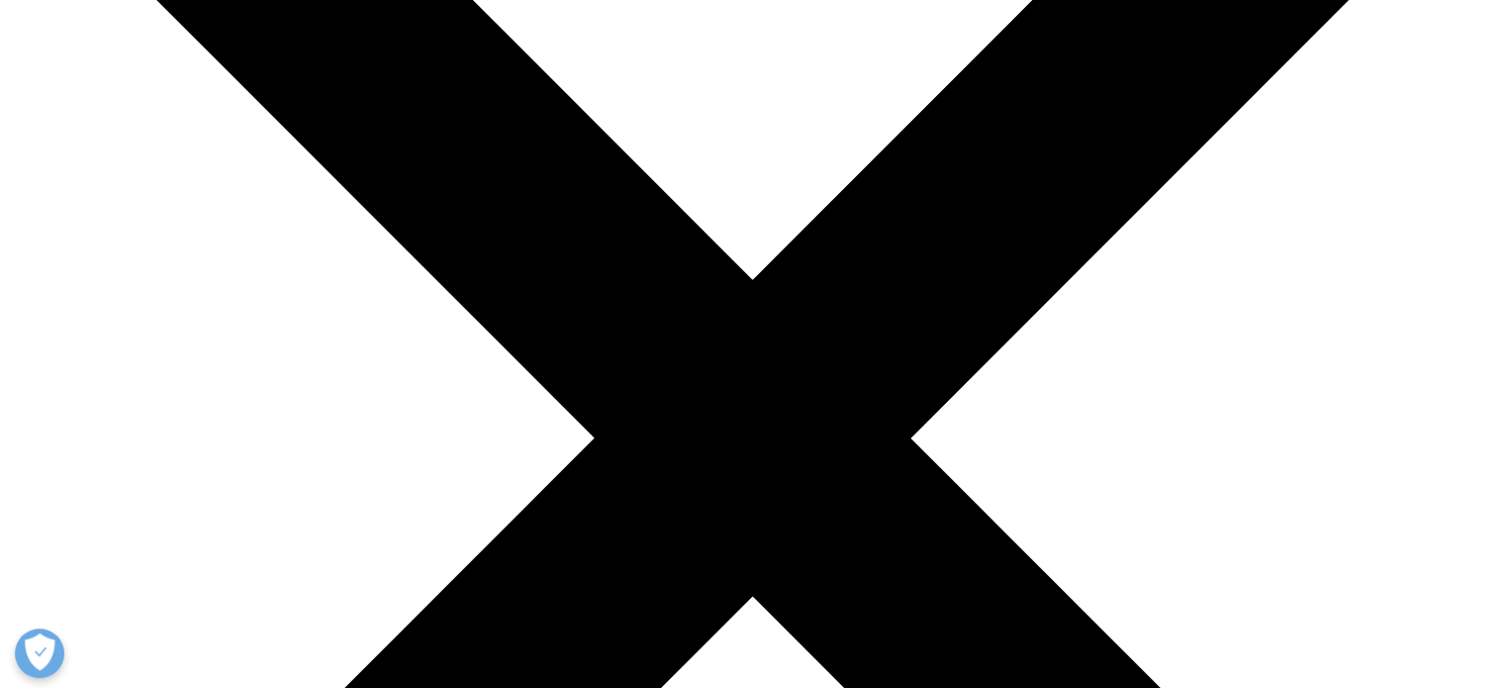
drag, startPoint x: 162, startPoint y: 157, endPoint x: 364, endPoint y: 173, distance: 202.5
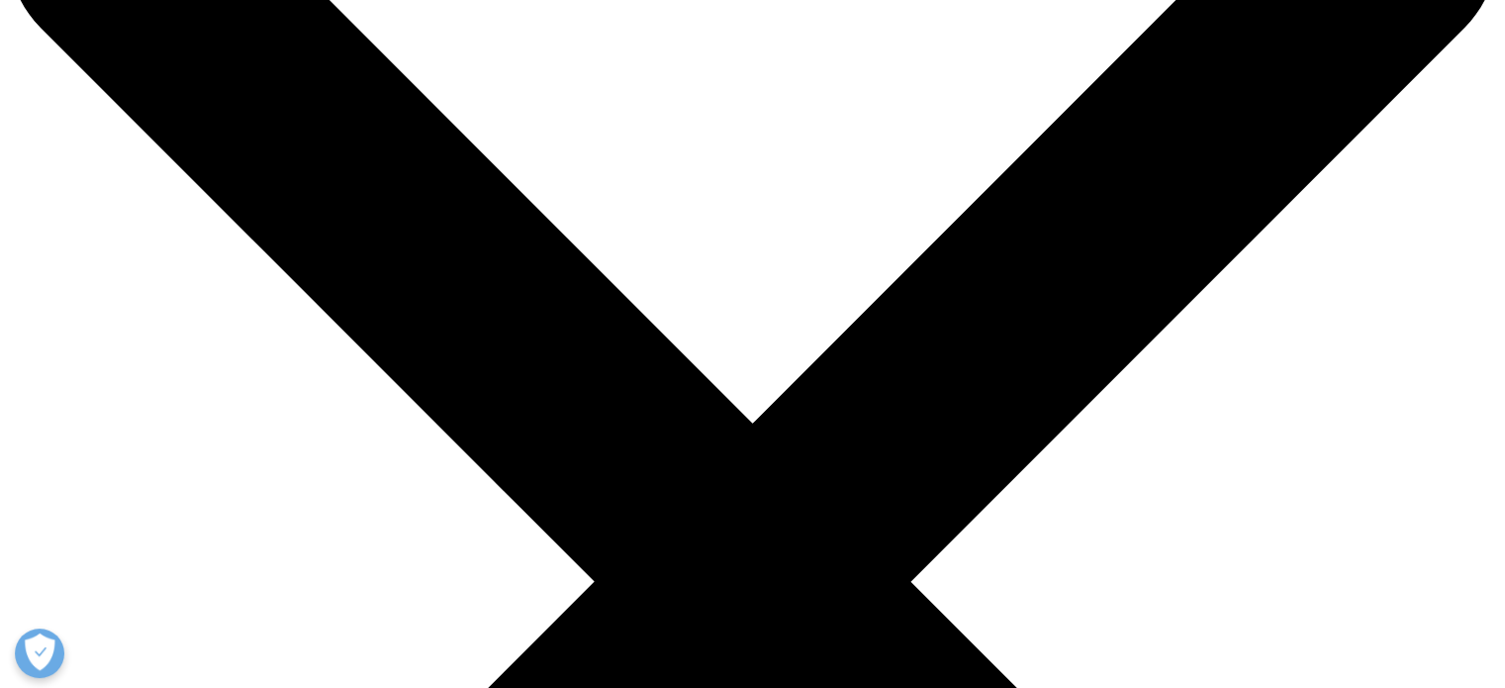
scroll to position [188, 0]
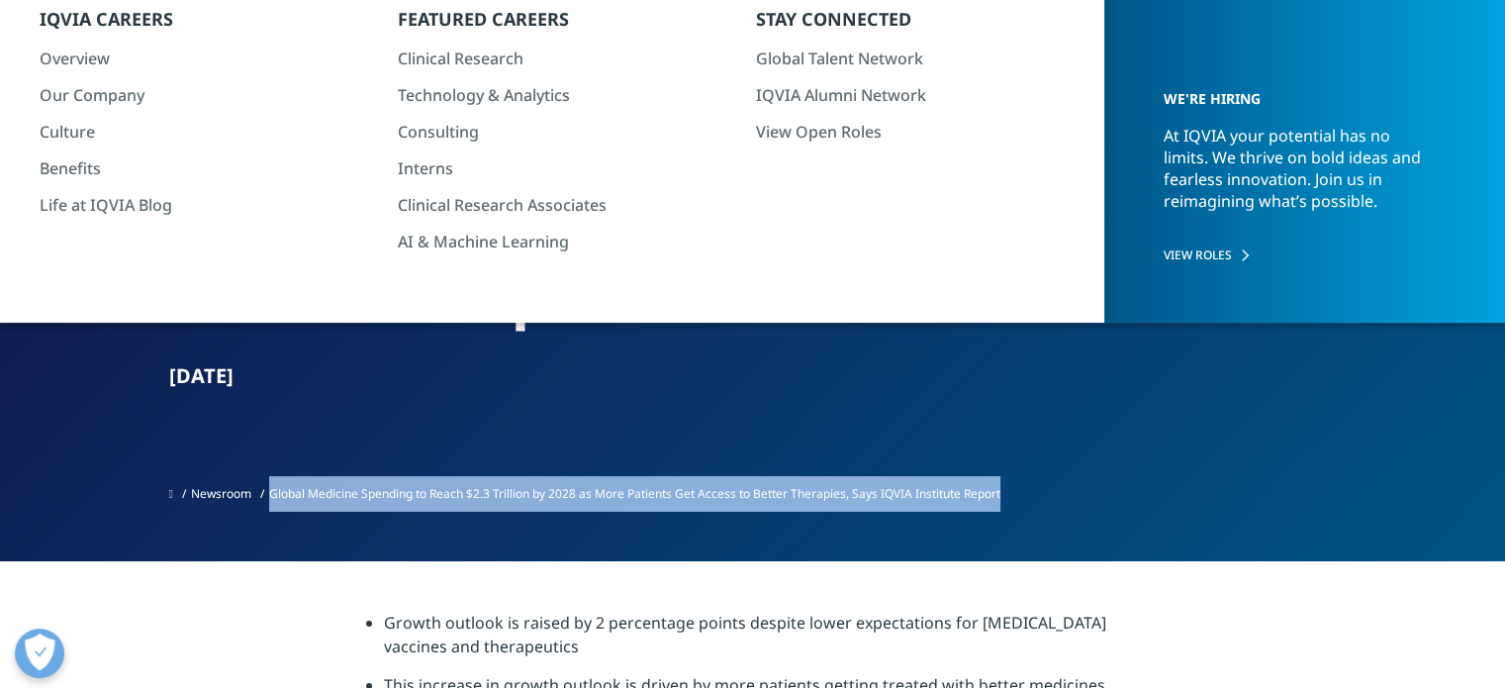
scroll to position [190, 0]
